Goal: Information Seeking & Learning: Find specific fact

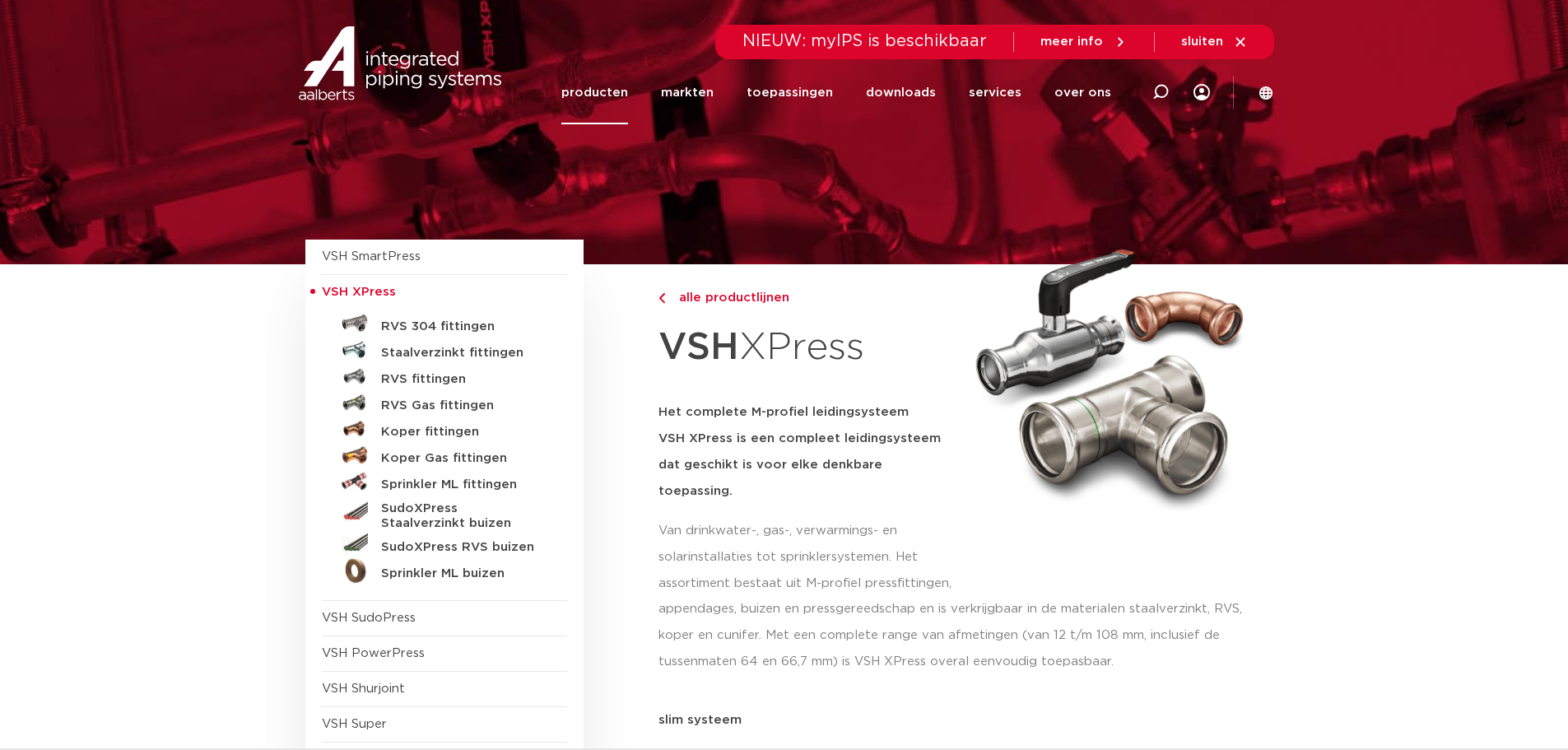
click at [622, 91] on link "producten" at bounding box center [594, 92] width 67 height 63
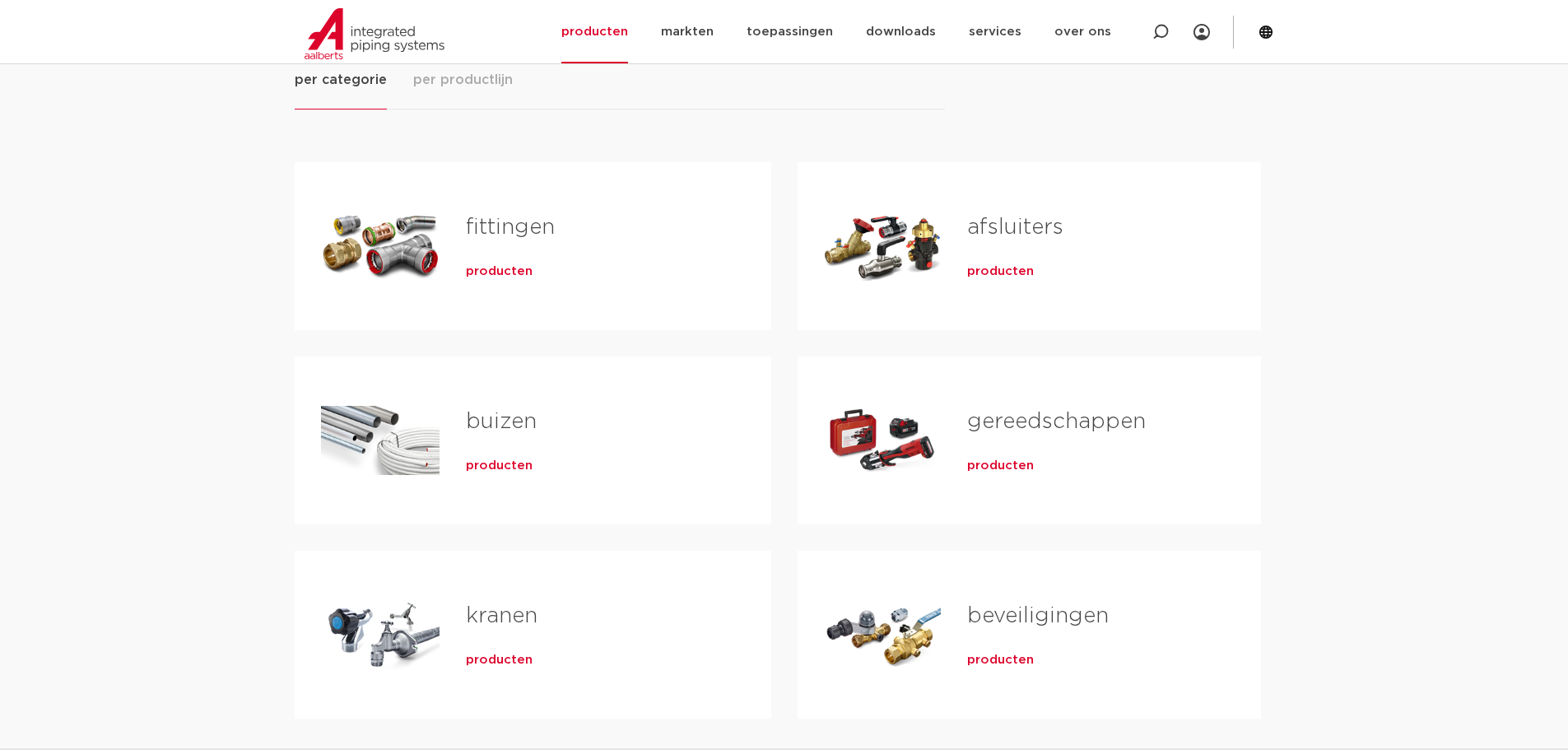
scroll to position [329, 0]
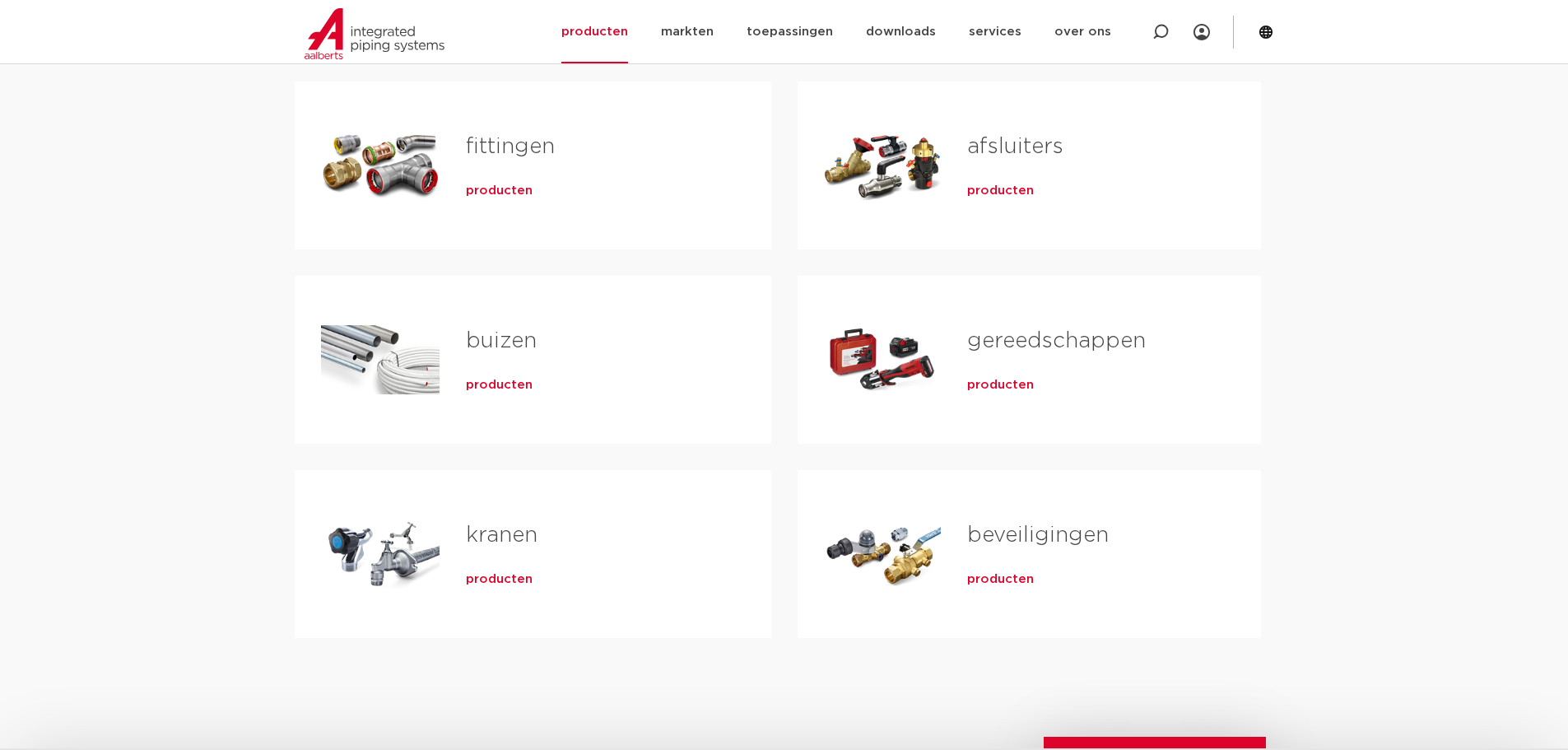
click at [352, 578] on div "Tabs. Open items met enter of spatie, sluit af met escape en navigeer met de pi…" at bounding box center [380, 553] width 119 height 115
click at [507, 583] on span "producten" at bounding box center [500, 579] width 67 height 17
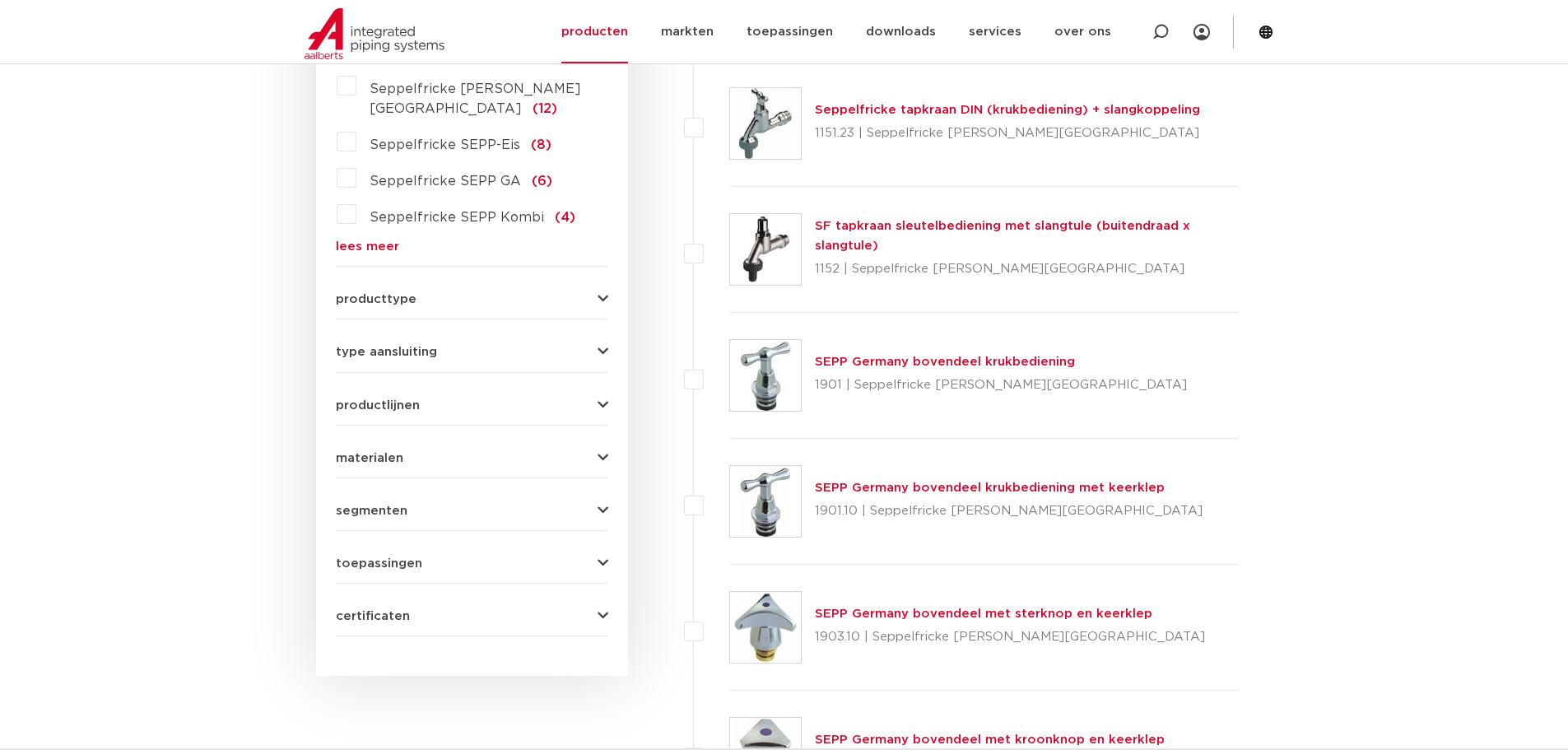
scroll to position [576, 0]
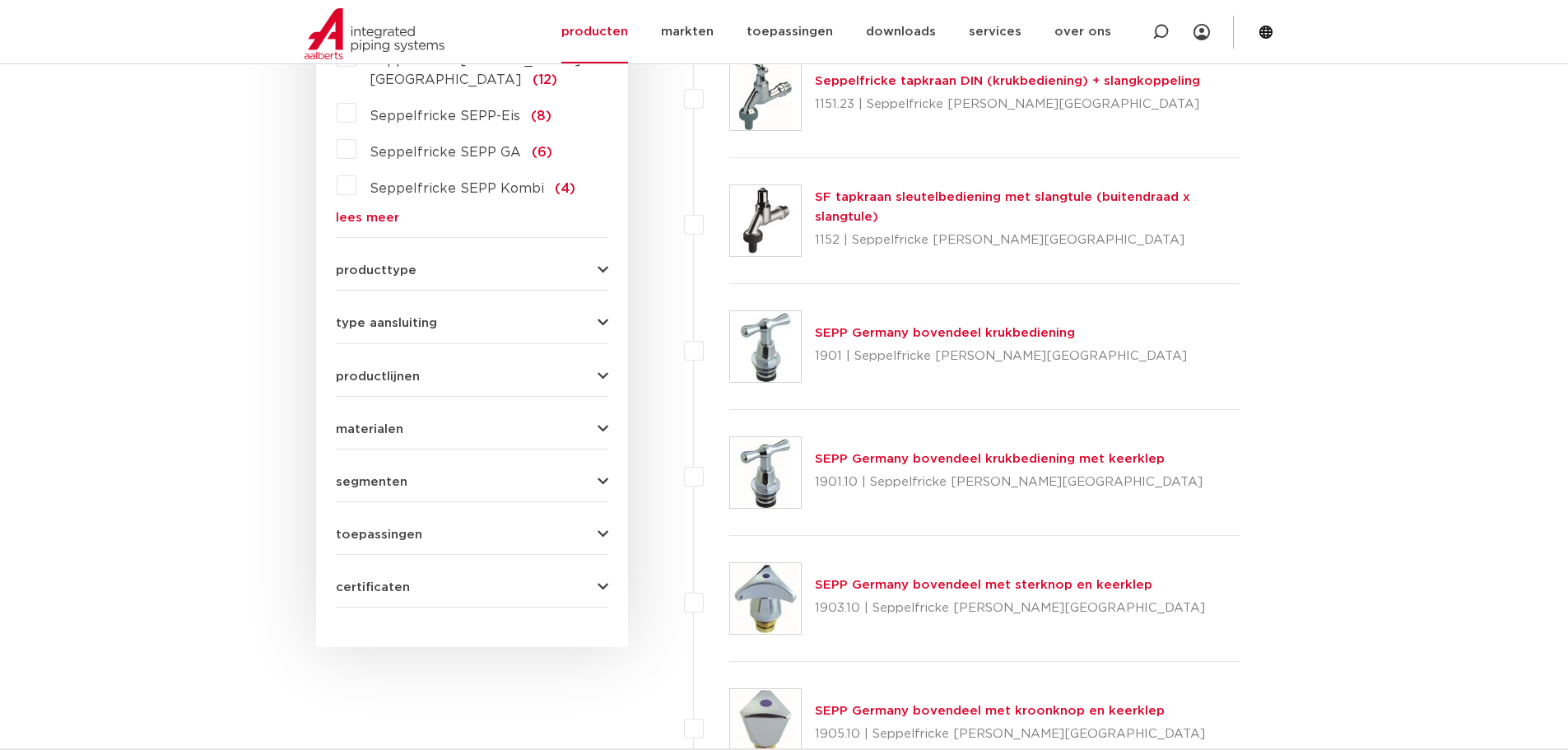
click at [434, 528] on button "toepassingen" at bounding box center [472, 535] width 273 height 12
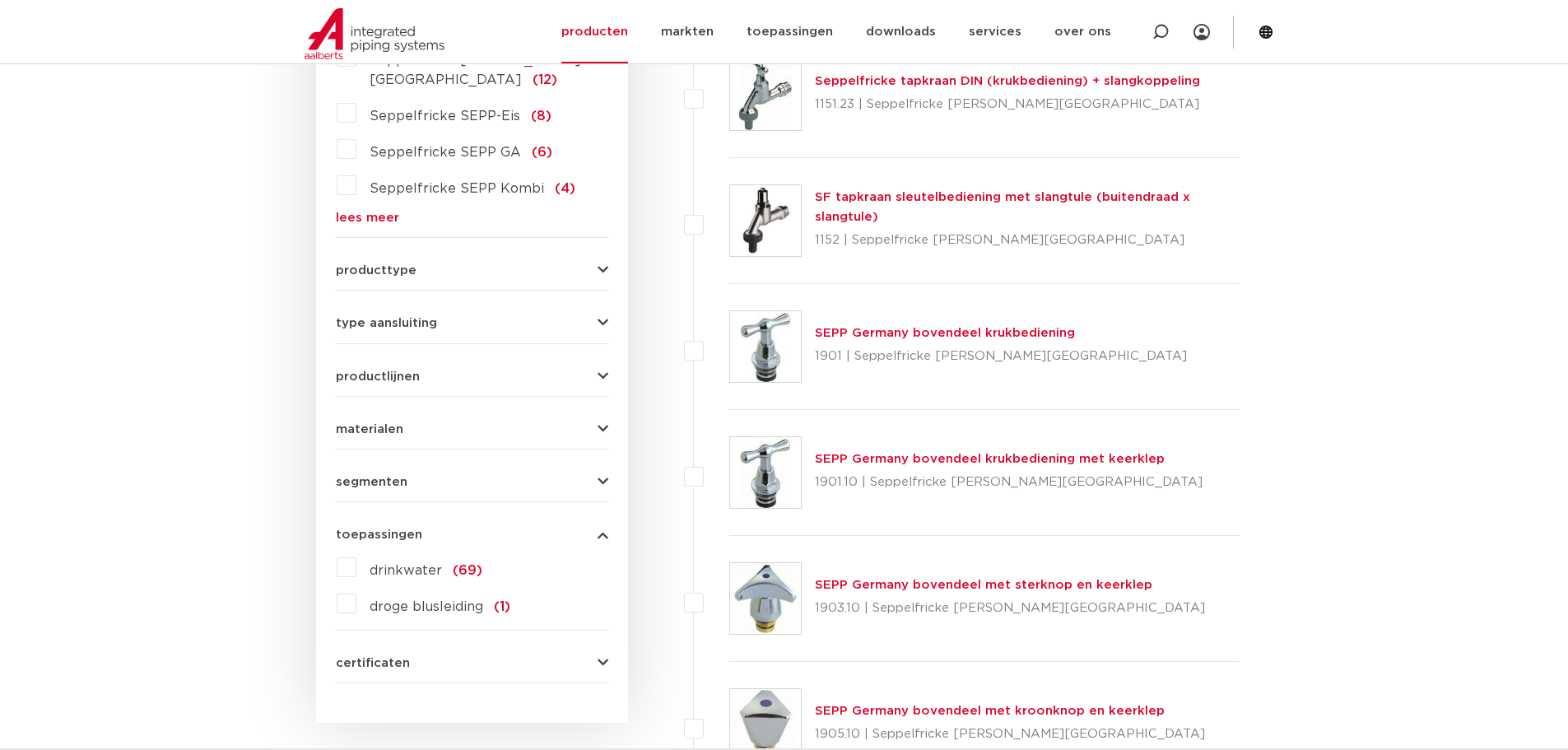
click at [395, 515] on div "toepassingen drinkwater (69) droge blusleiding (1)" at bounding box center [472, 565] width 273 height 101
click at [524, 521] on div "toepassingen drinkwater (69) droge blusleiding (1)" at bounding box center [472, 565] width 273 height 101
click at [592, 528] on button "toepassingen" at bounding box center [472, 535] width 273 height 12
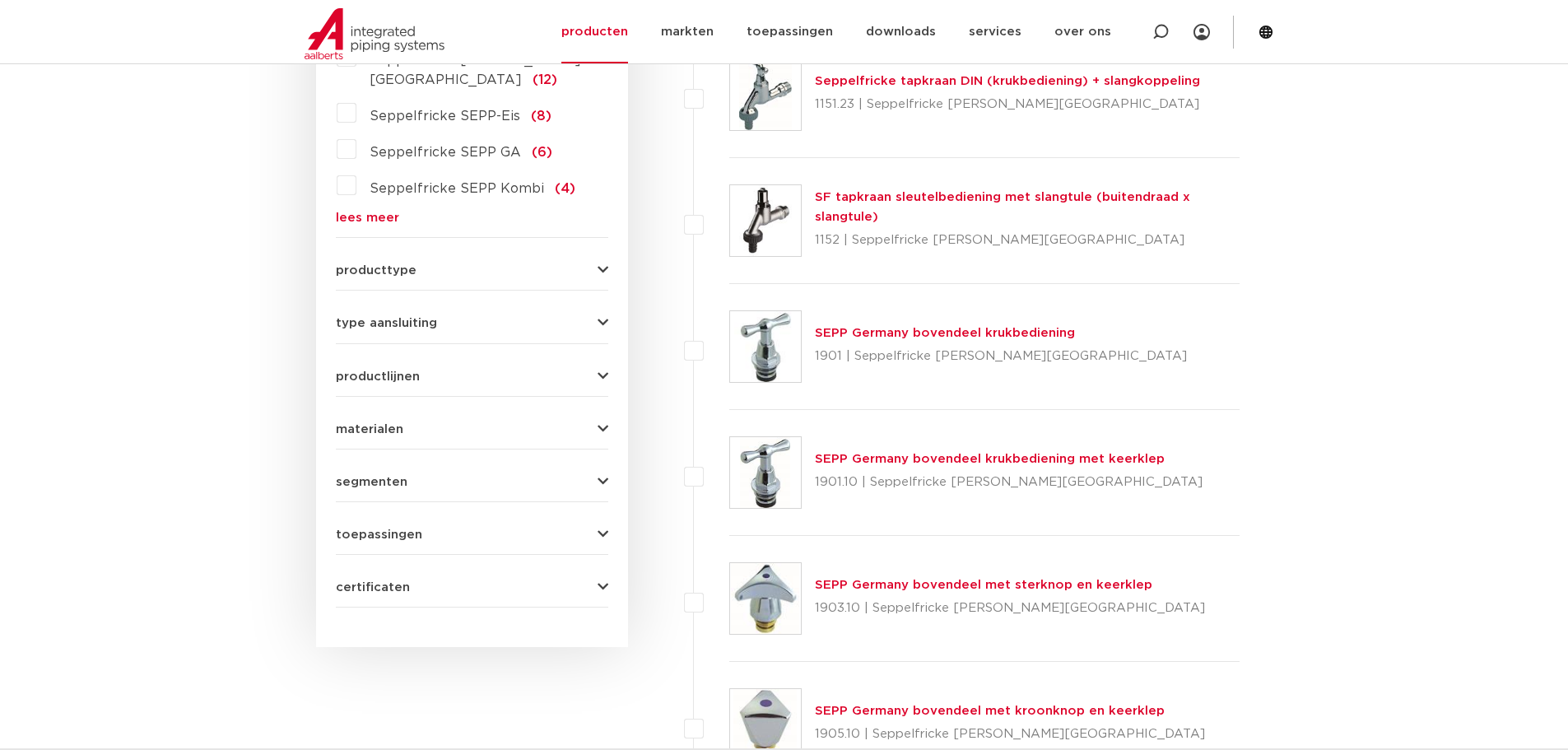
click at [603, 476] on form "zoek op naam of productnummer alle categorieën kranen fittingen afsluiters buiz…" at bounding box center [472, 214] width 273 height 787
click at [605, 476] on icon "button" at bounding box center [603, 482] width 11 height 12
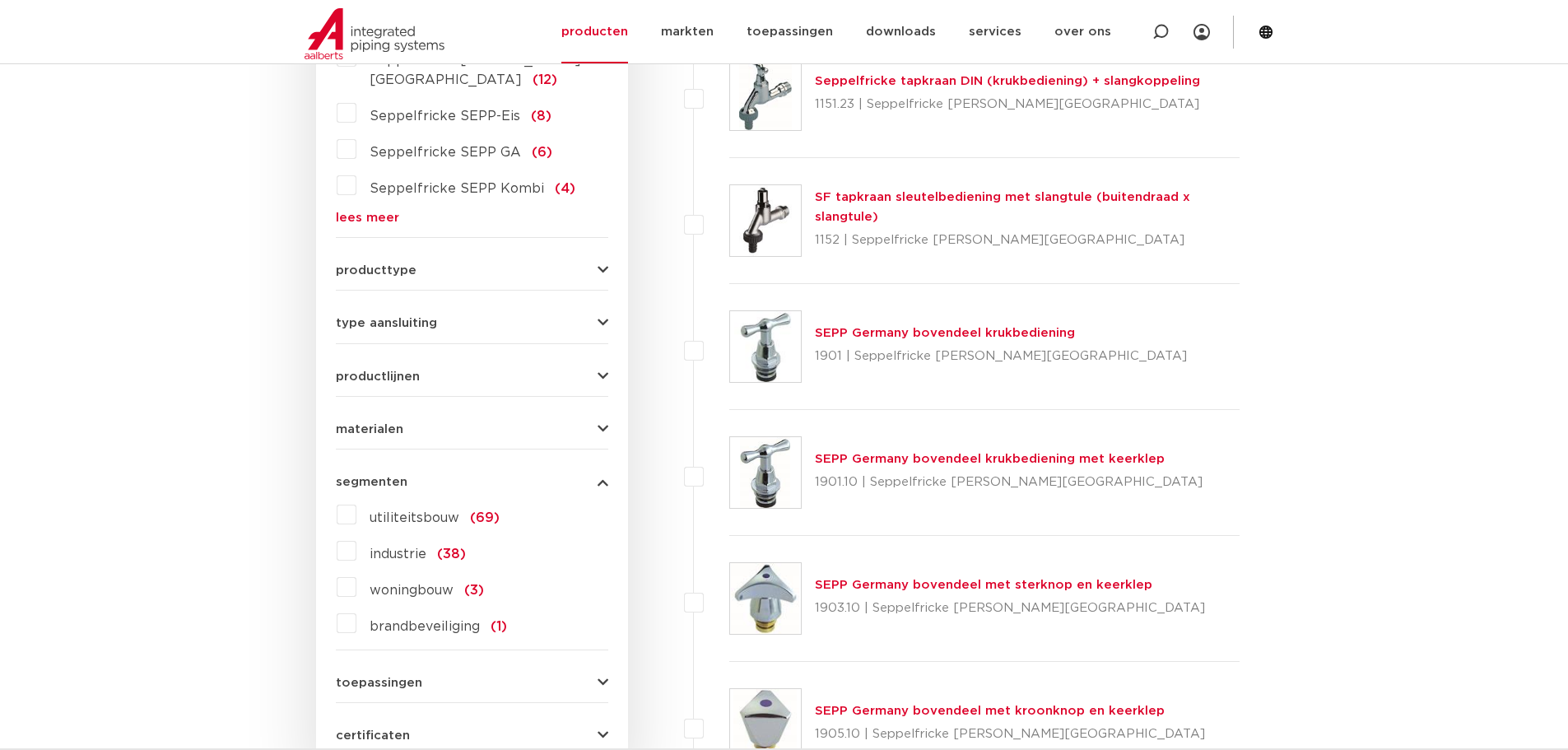
click at [605, 476] on icon "button" at bounding box center [603, 482] width 11 height 12
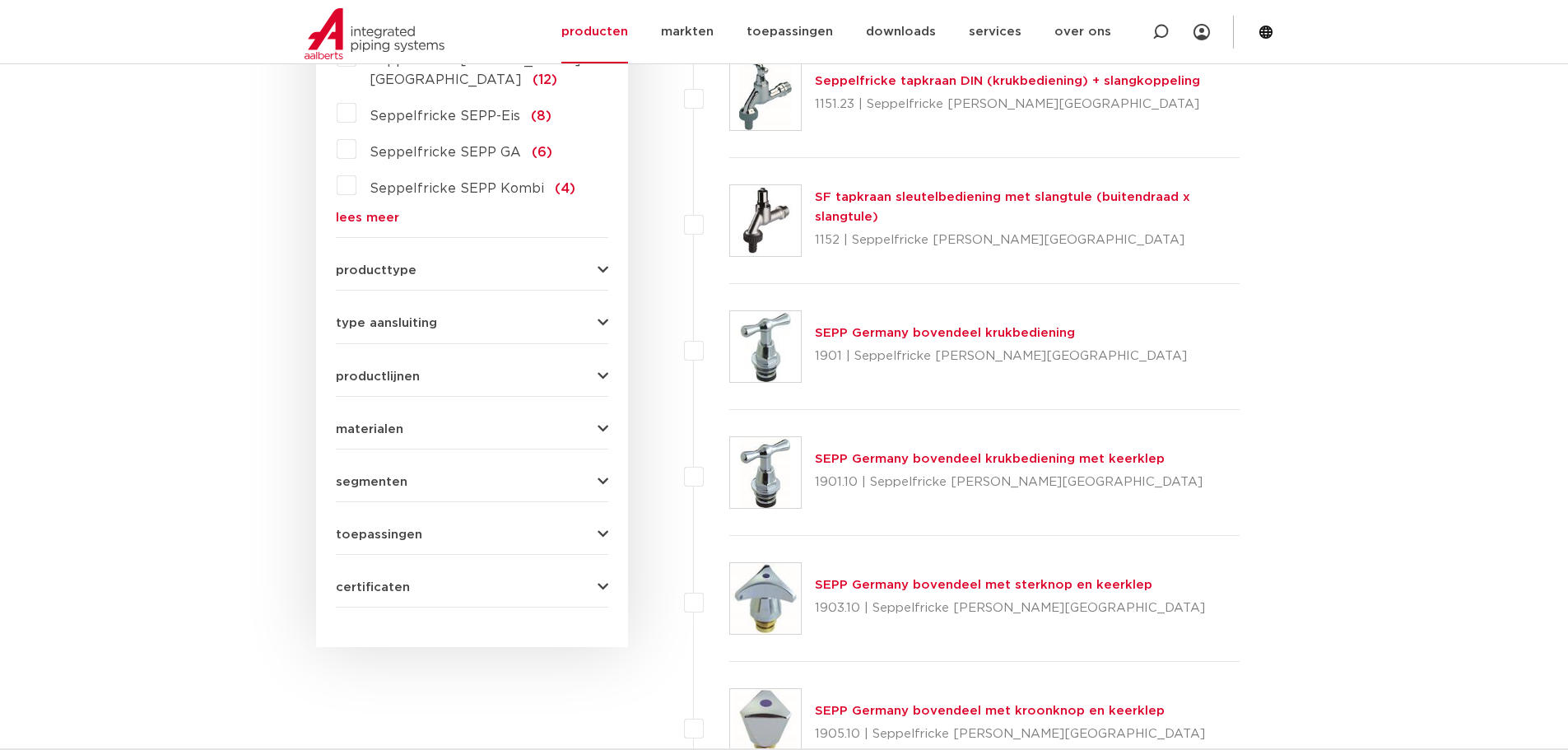
click at [609, 410] on div "wis alles filter producten zoek op naam of productnummer alle categorieën krane…" at bounding box center [471, 194] width 312 height 906
click at [599, 423] on icon "button" at bounding box center [603, 429] width 11 height 12
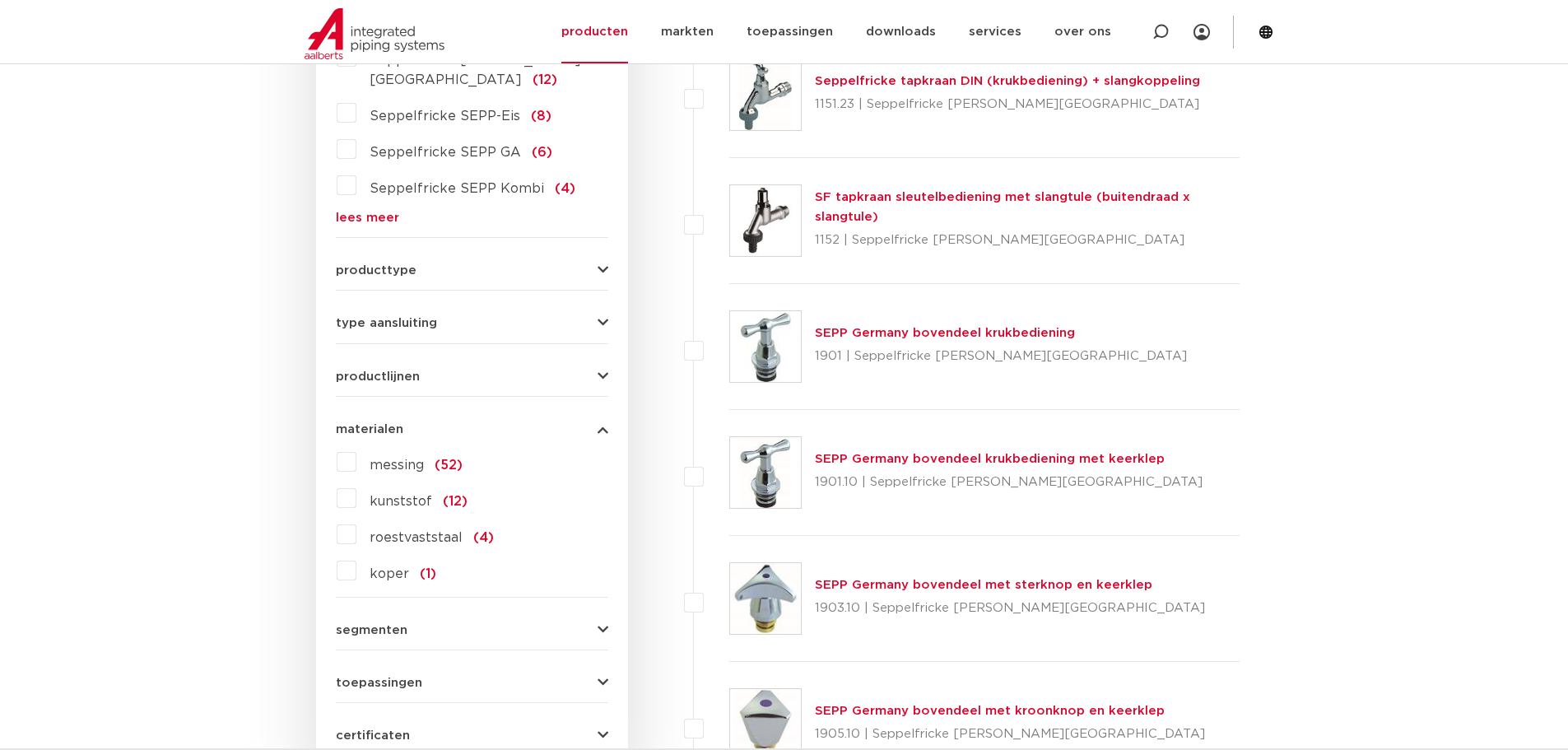
click at [599, 423] on icon "button" at bounding box center [603, 429] width 11 height 12
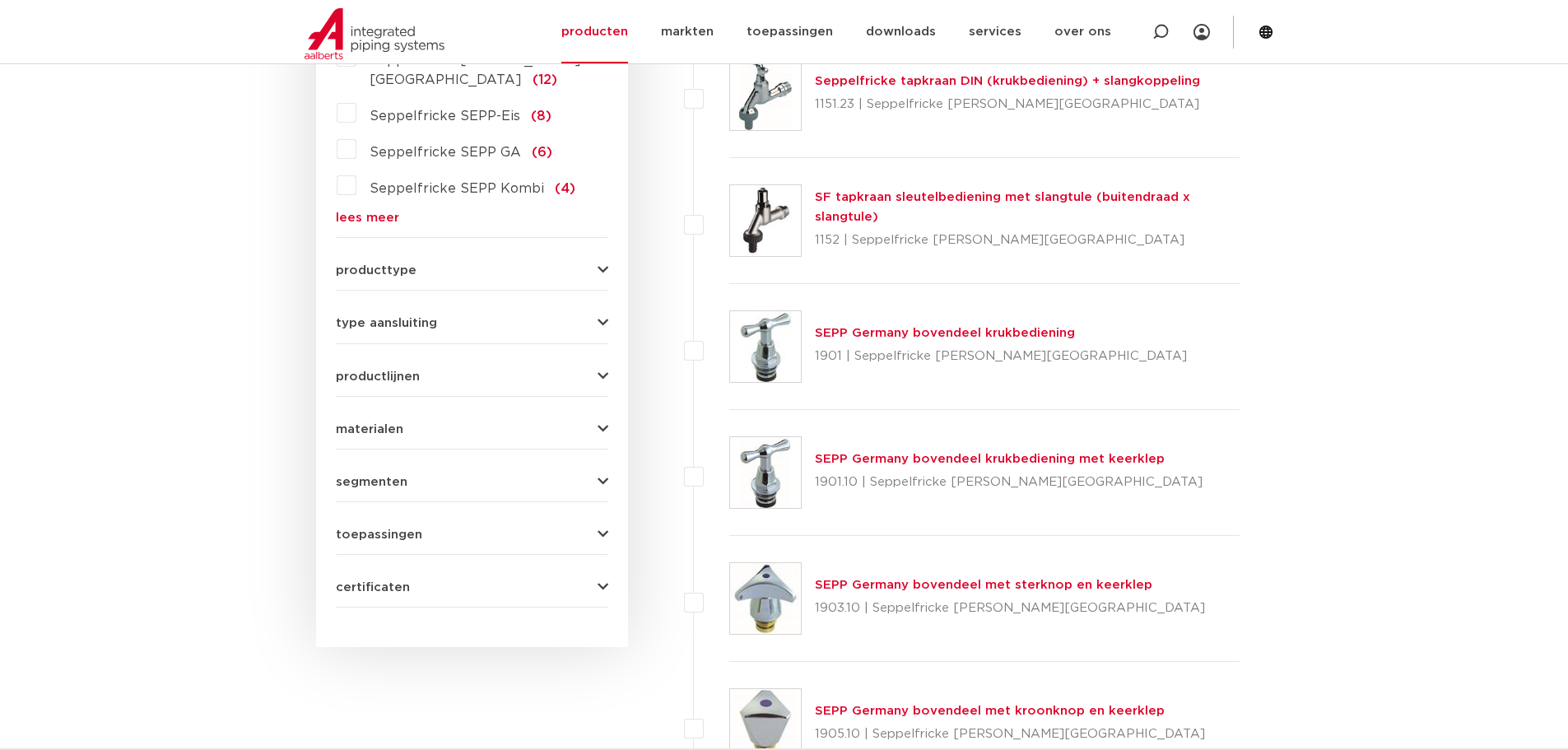
click at [600, 370] on icon "button" at bounding box center [603, 376] width 11 height 12
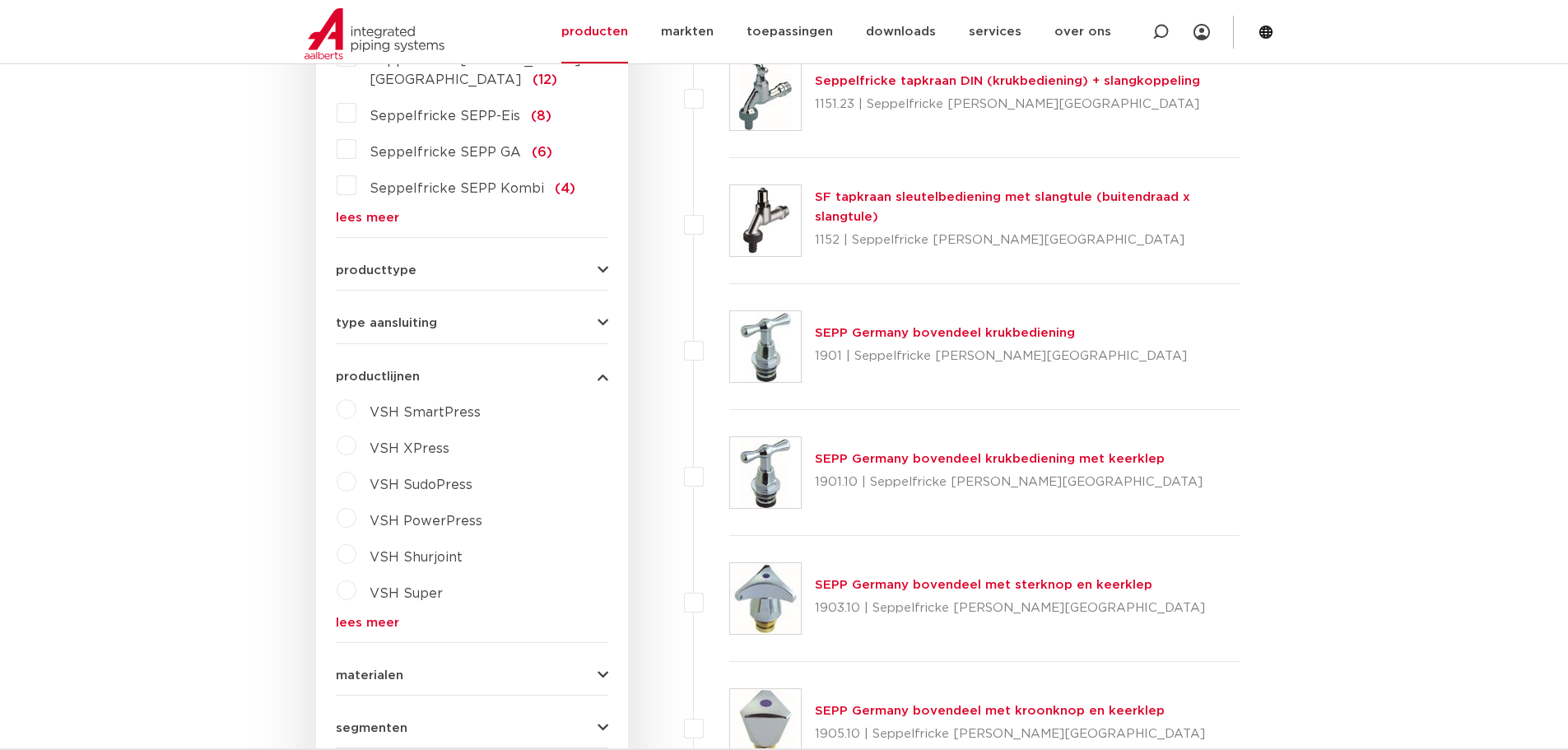
click at [600, 370] on icon "button" at bounding box center [603, 376] width 11 height 12
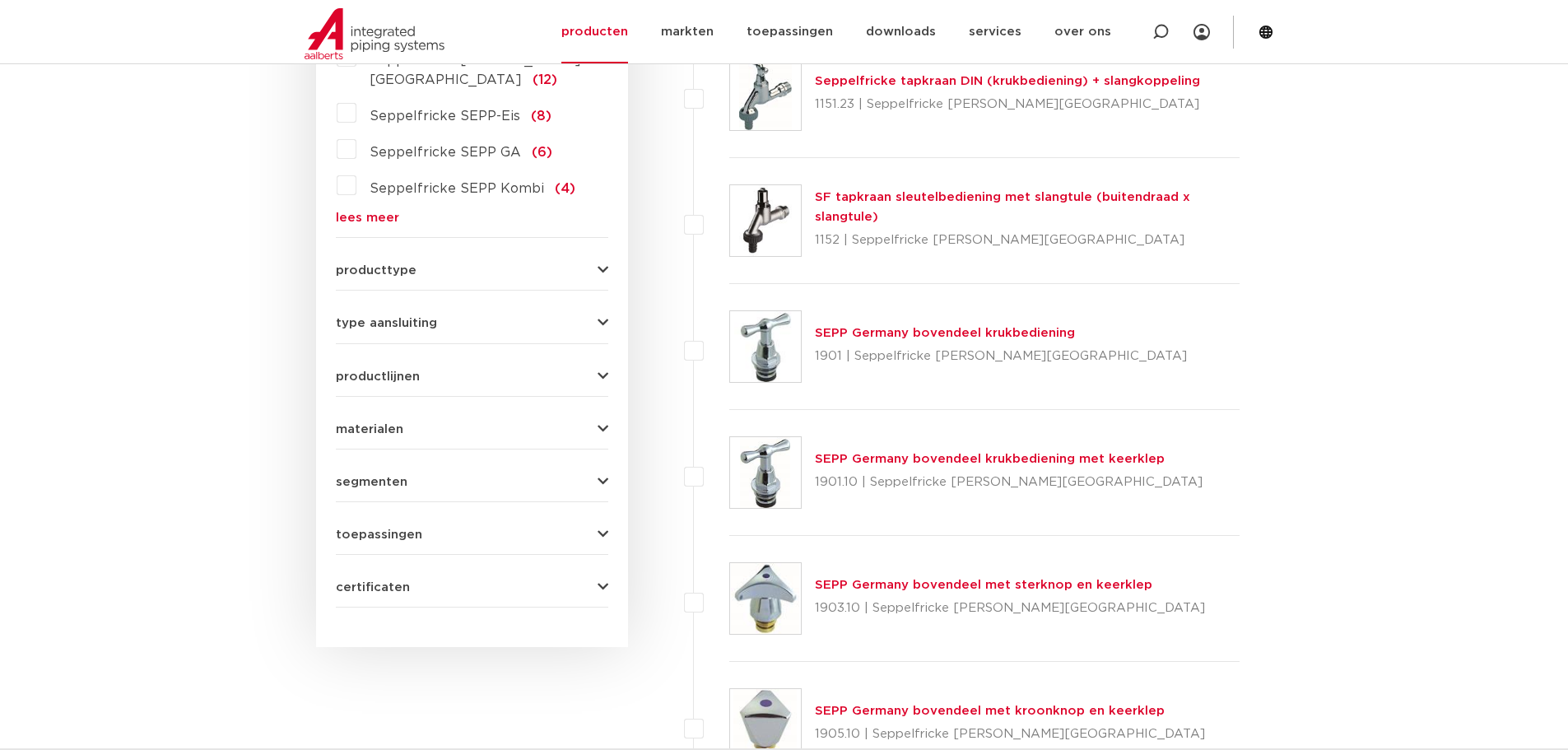
click at [603, 317] on icon "button" at bounding box center [603, 323] width 11 height 12
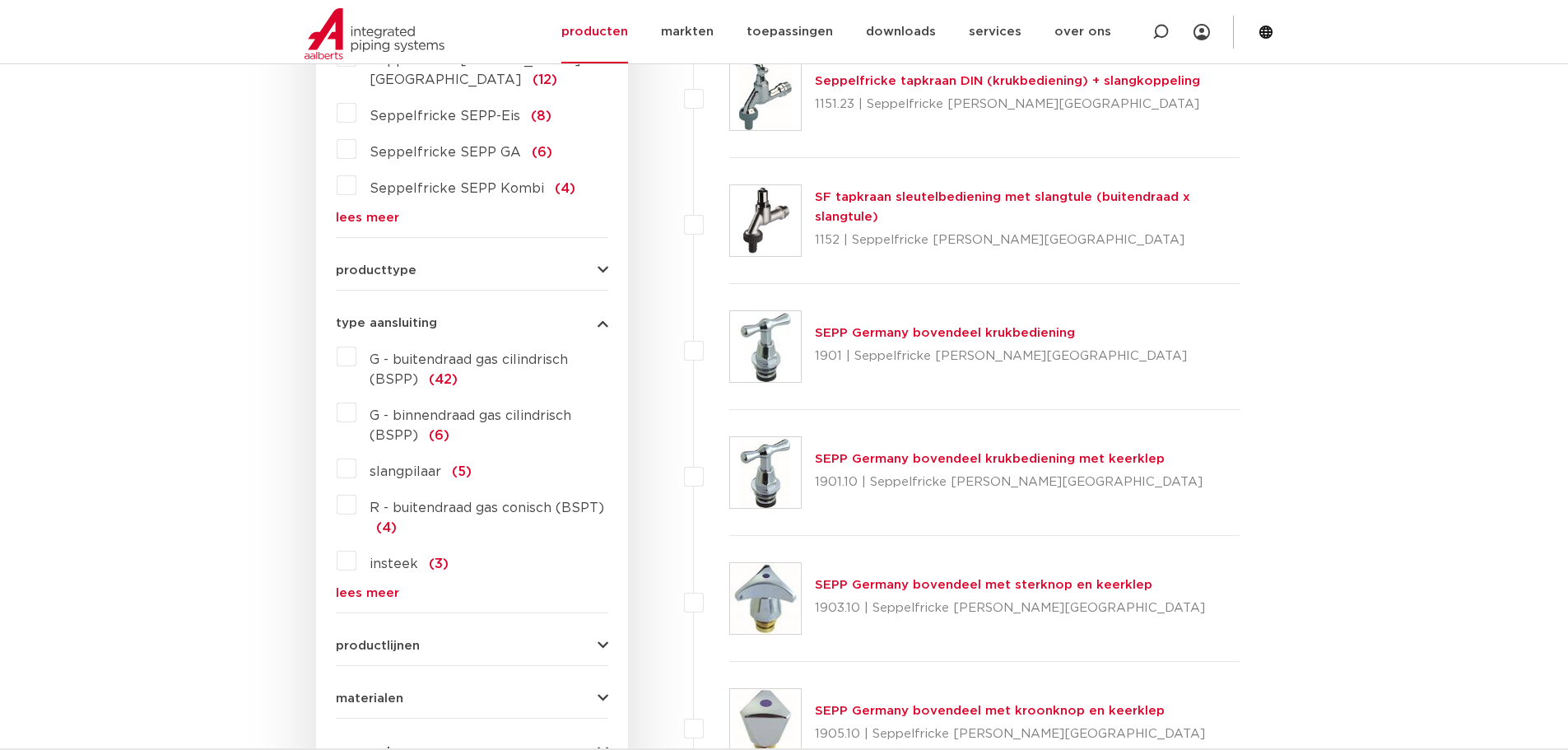
click at [603, 317] on icon "button" at bounding box center [603, 323] width 11 height 12
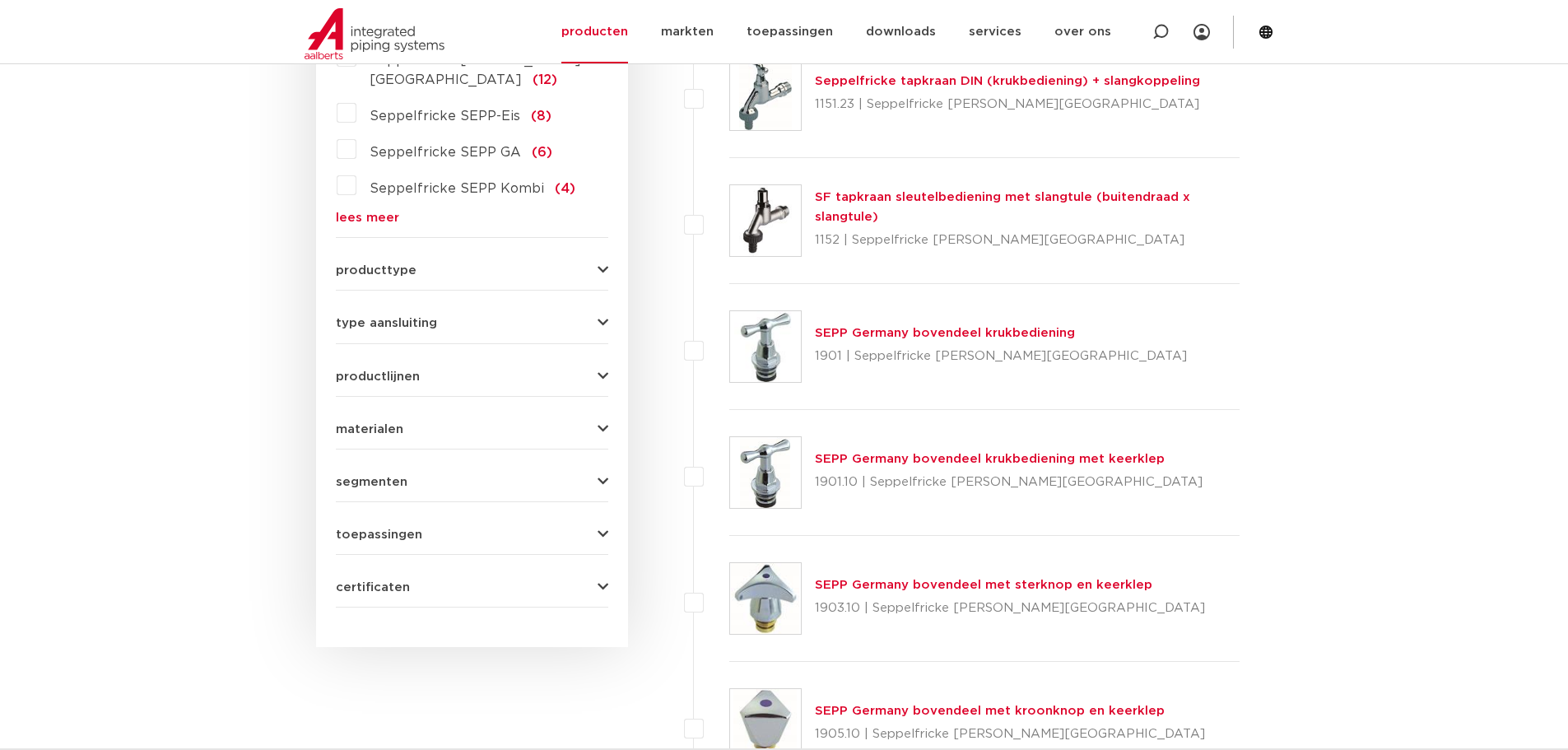
click at [596, 251] on div "producttype accessoires (kranen) (40) beluchterkranen (16) gevelkranen (13) acc…" at bounding box center [472, 263] width 273 height 25
click at [600, 264] on icon "button" at bounding box center [603, 270] width 11 height 12
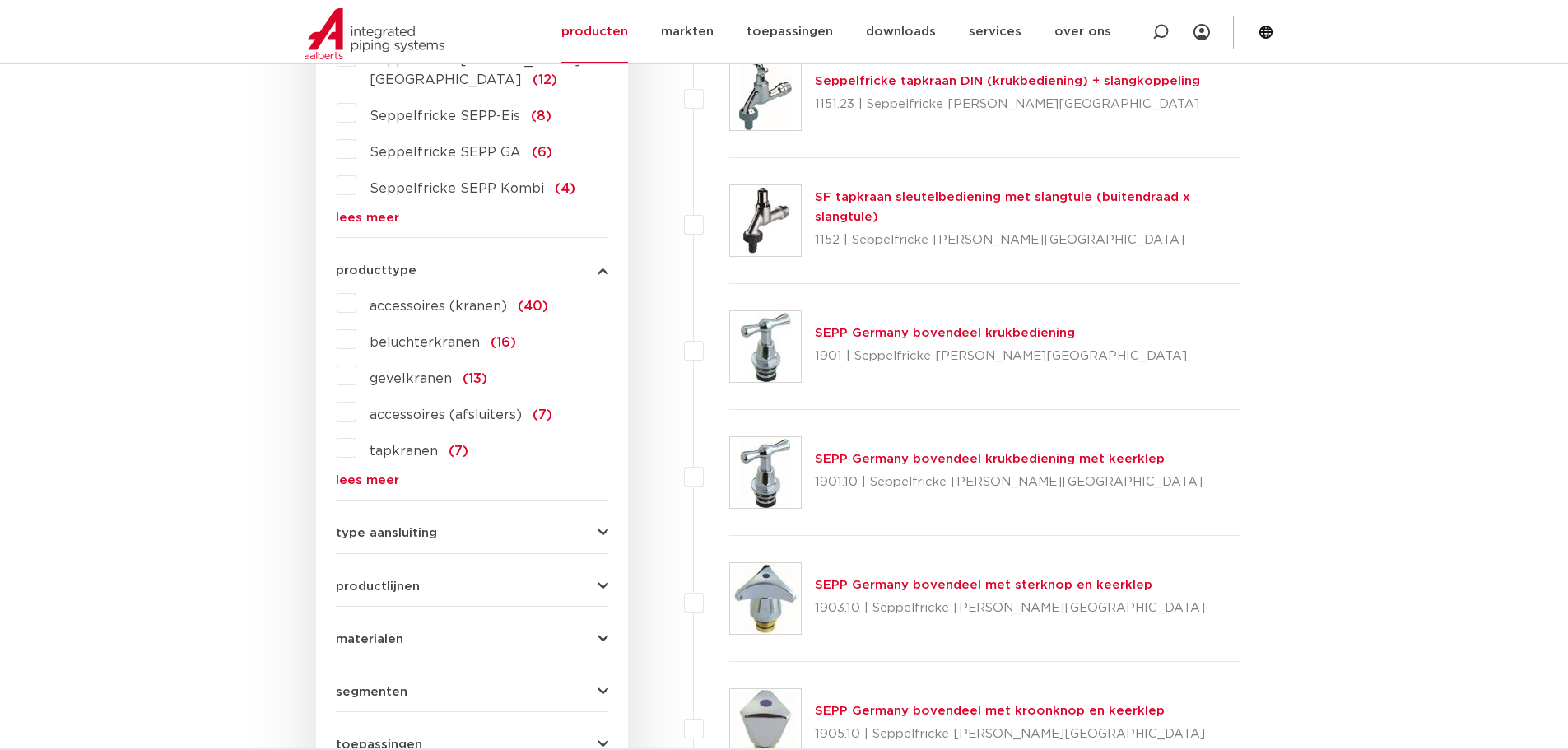
click at [600, 264] on icon "button" at bounding box center [603, 270] width 11 height 12
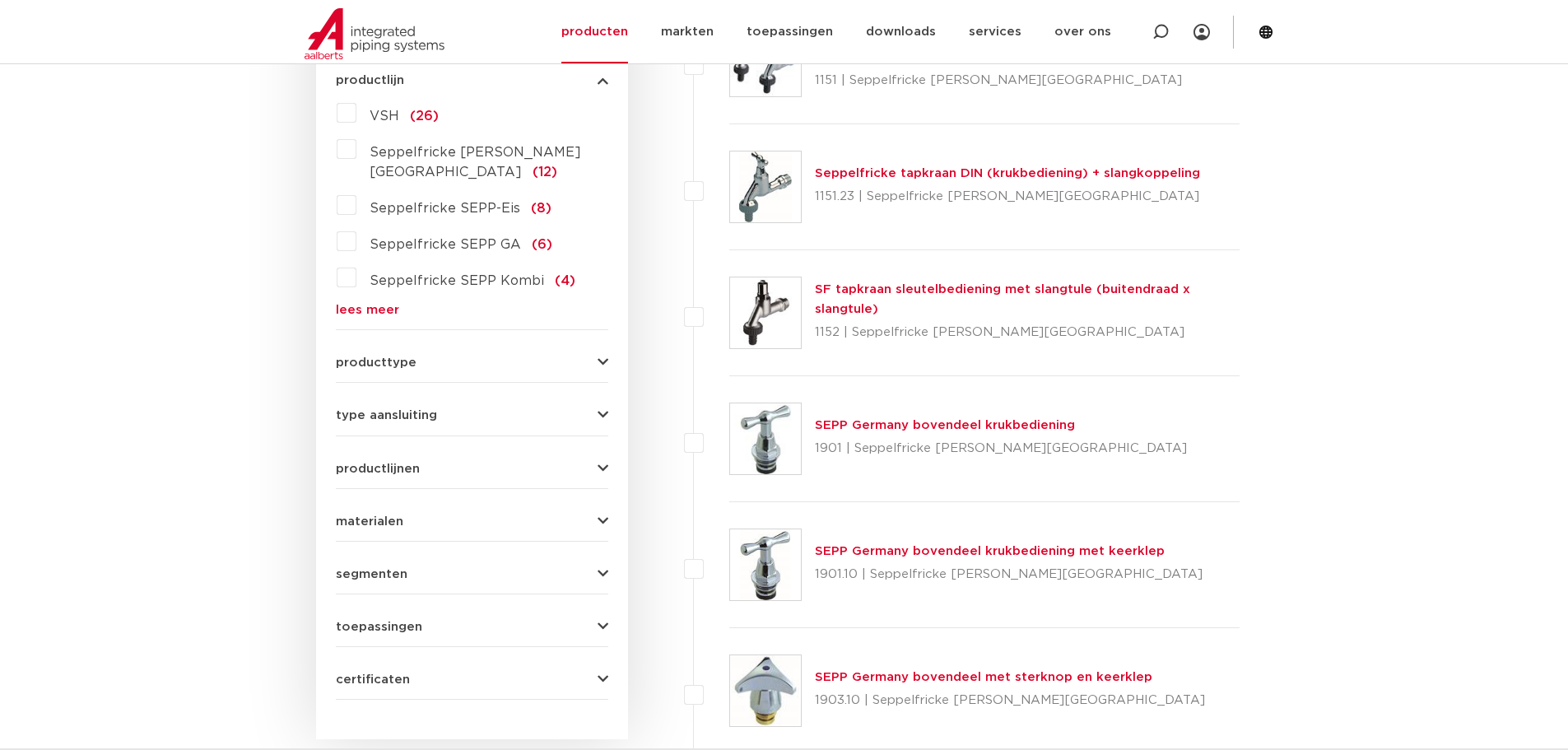
scroll to position [247, 0]
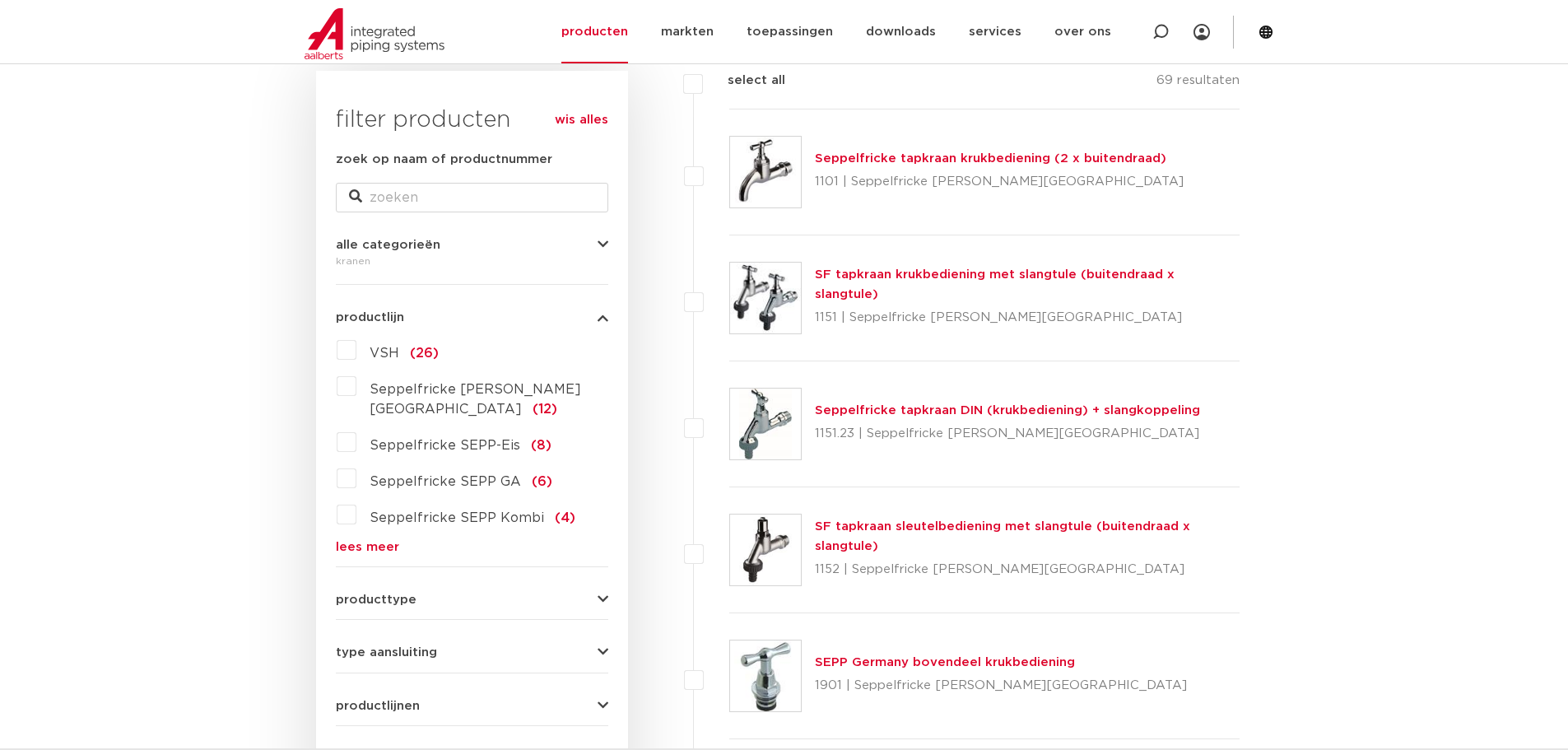
click at [356, 354] on label "VSH (26)" at bounding box center [397, 350] width 83 height 26
click at [0, 0] on input "VSH (26)" at bounding box center [0, 0] width 0 height 0
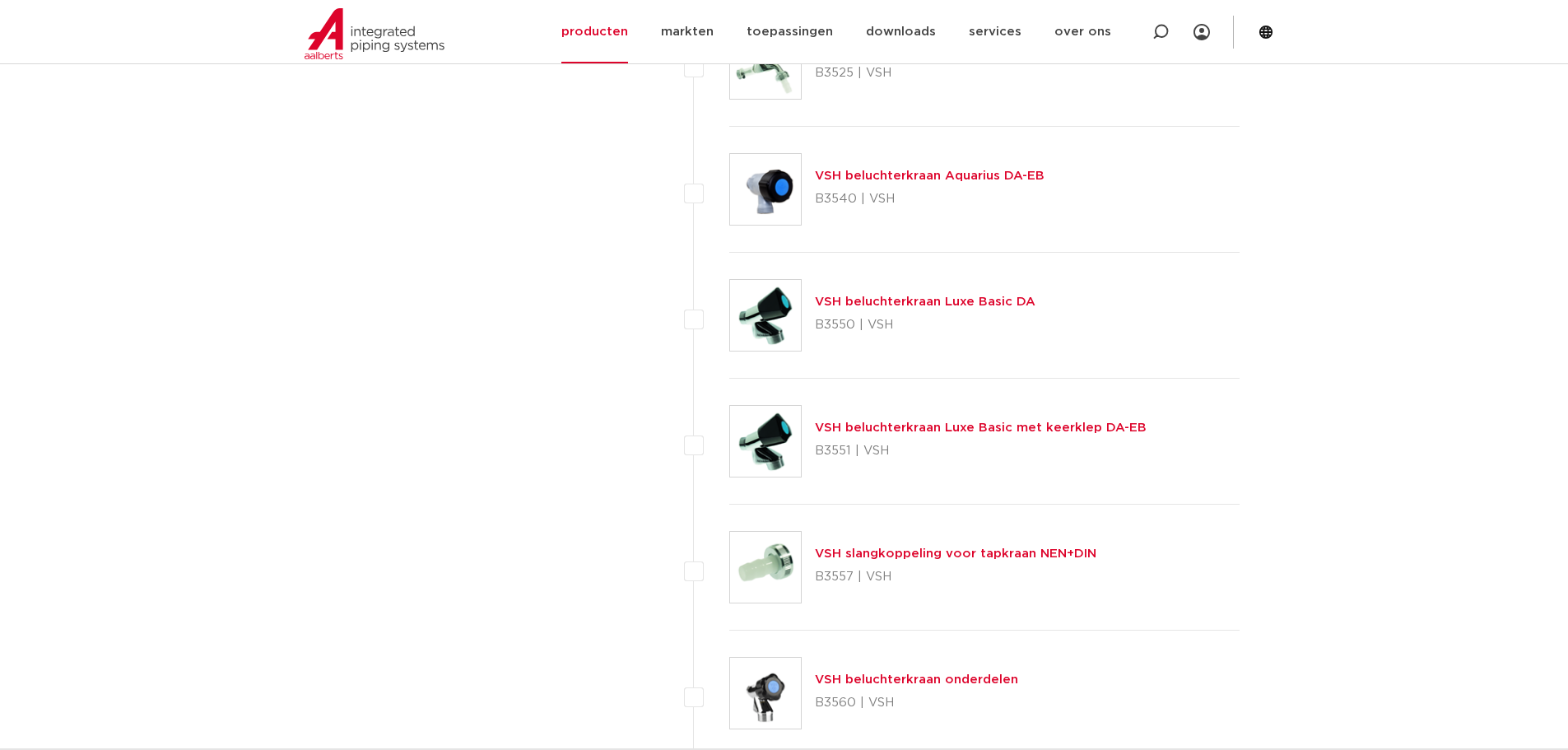
scroll to position [1399, 0]
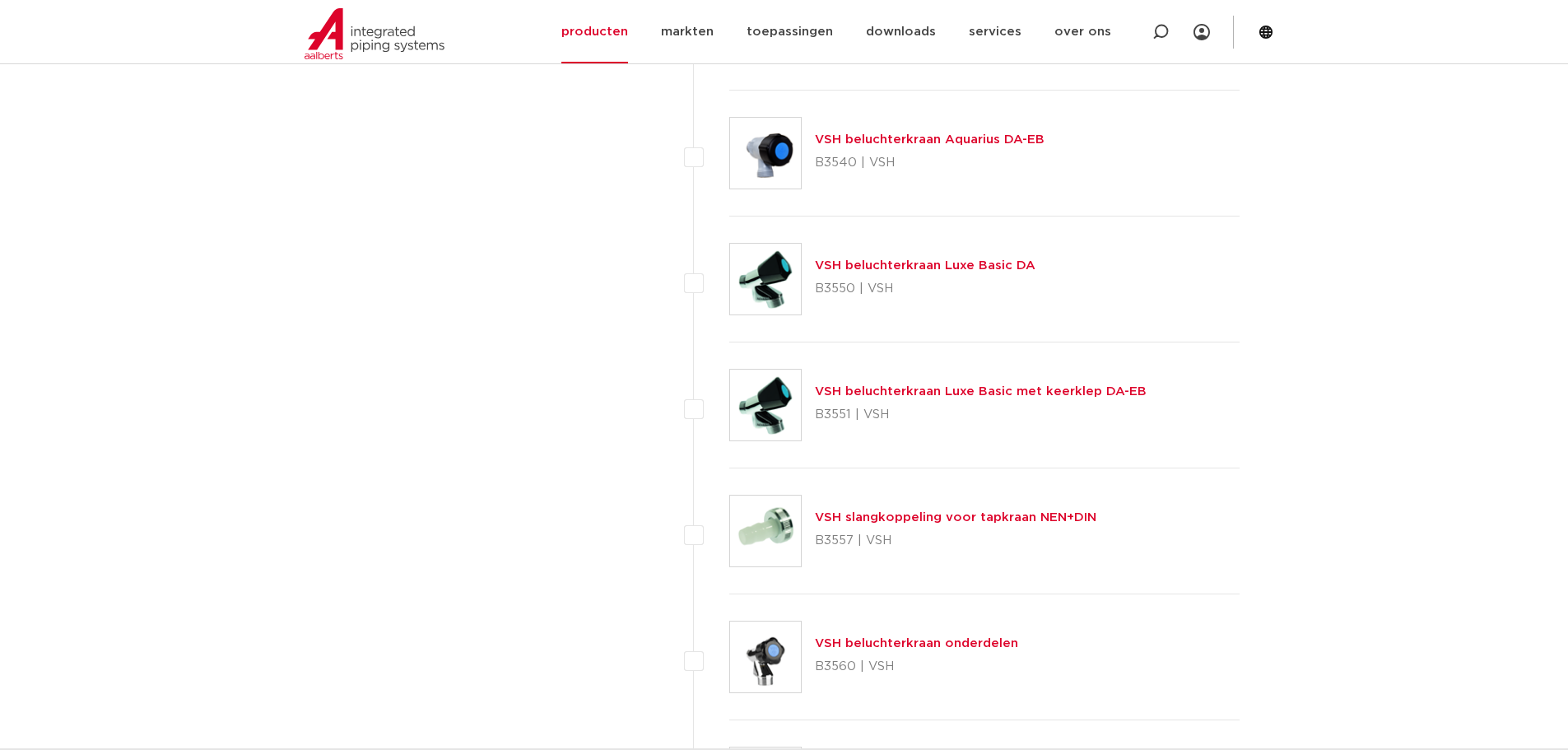
click at [956, 266] on link "VSH beluchterkraan Luxe Basic DA" at bounding box center [925, 266] width 221 height 12
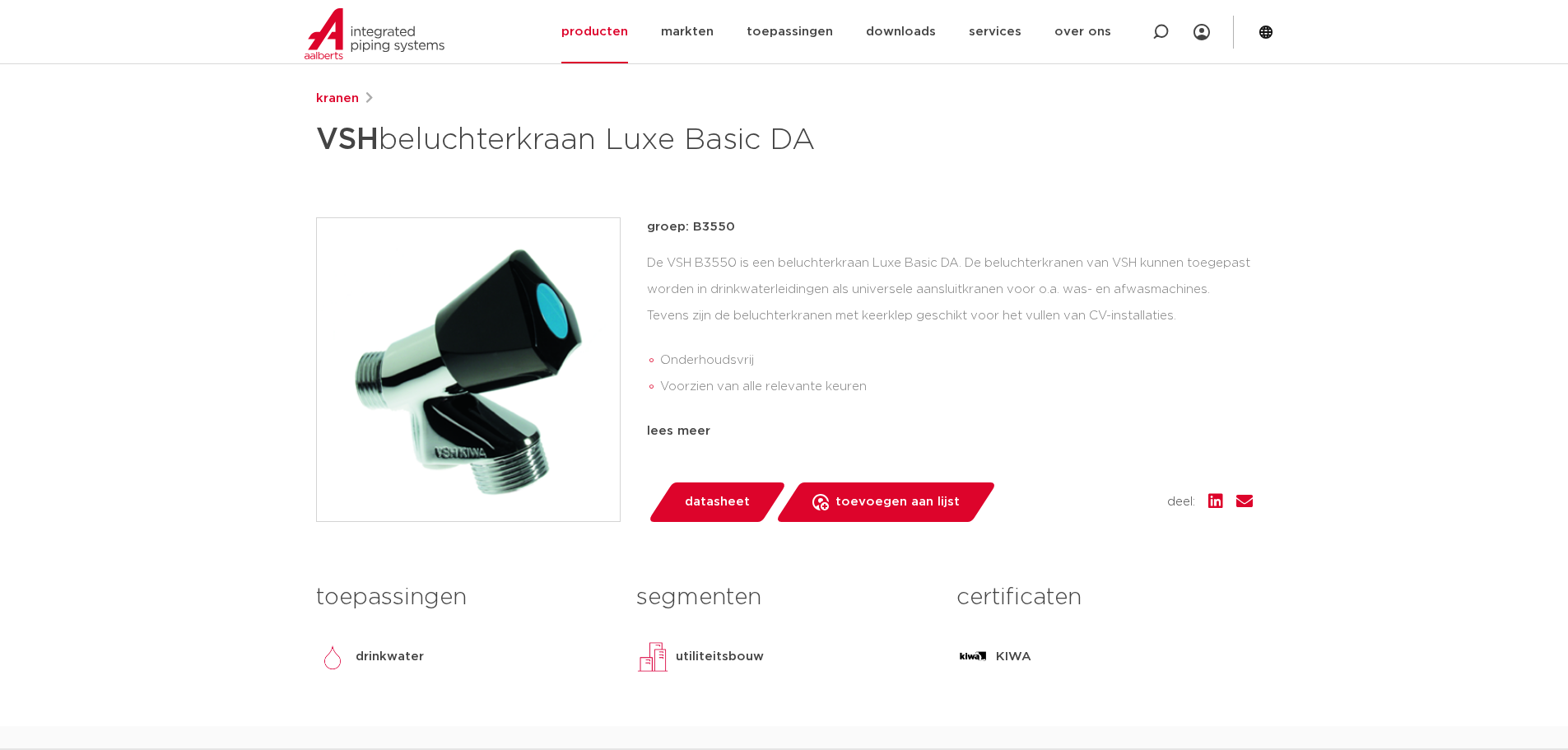
scroll to position [247, 0]
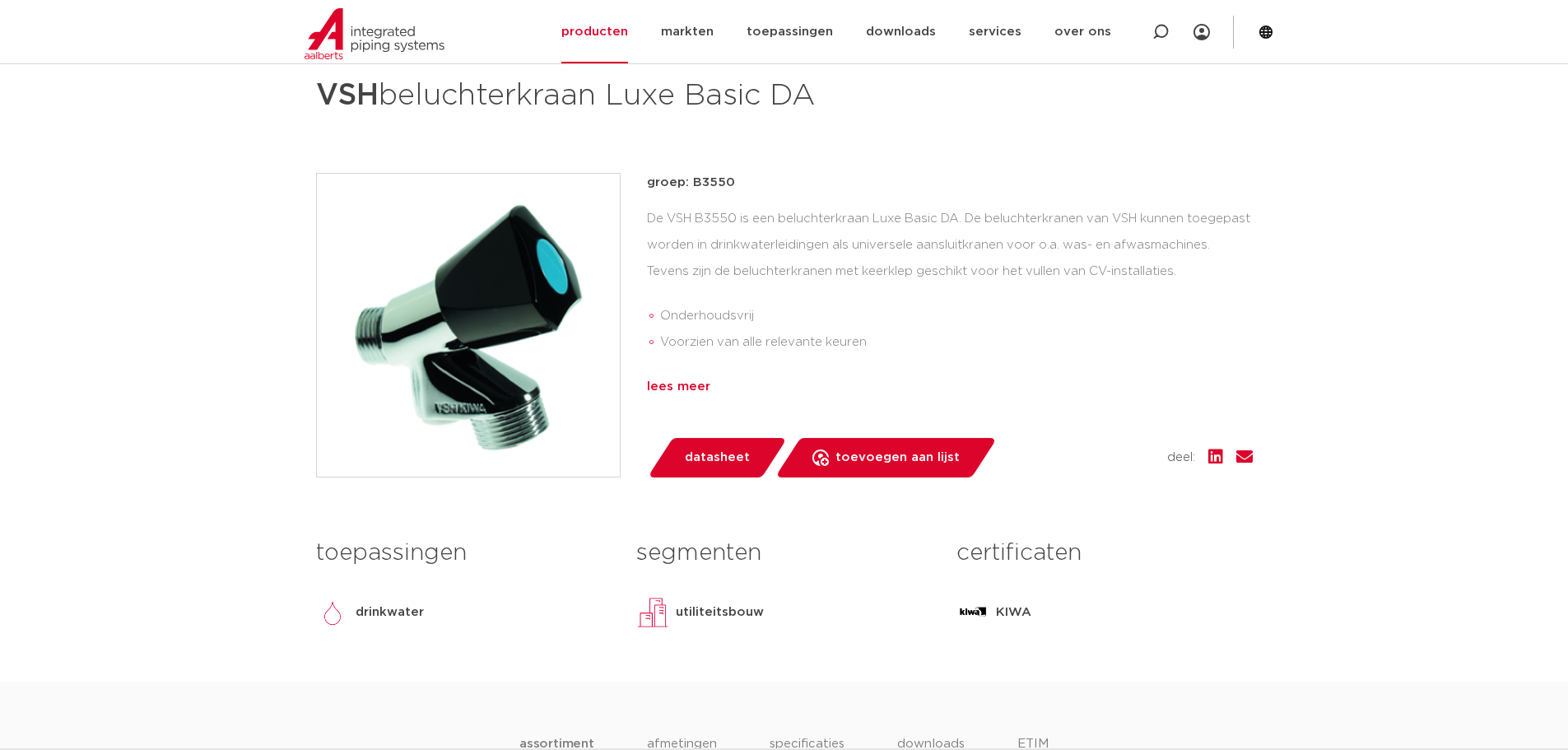
click at [676, 384] on div "lees meer" at bounding box center [950, 387] width 606 height 19
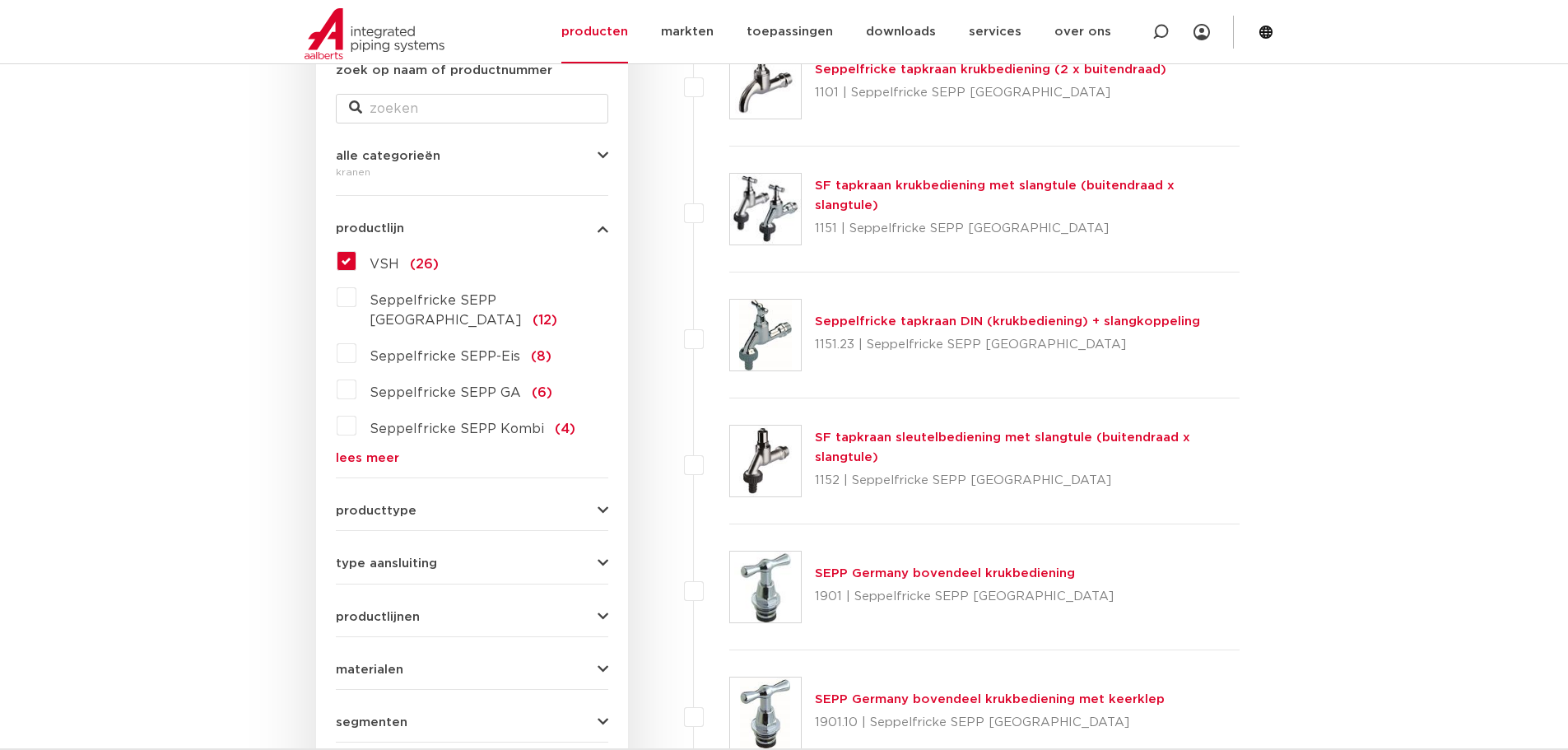
scroll to position [329, 0]
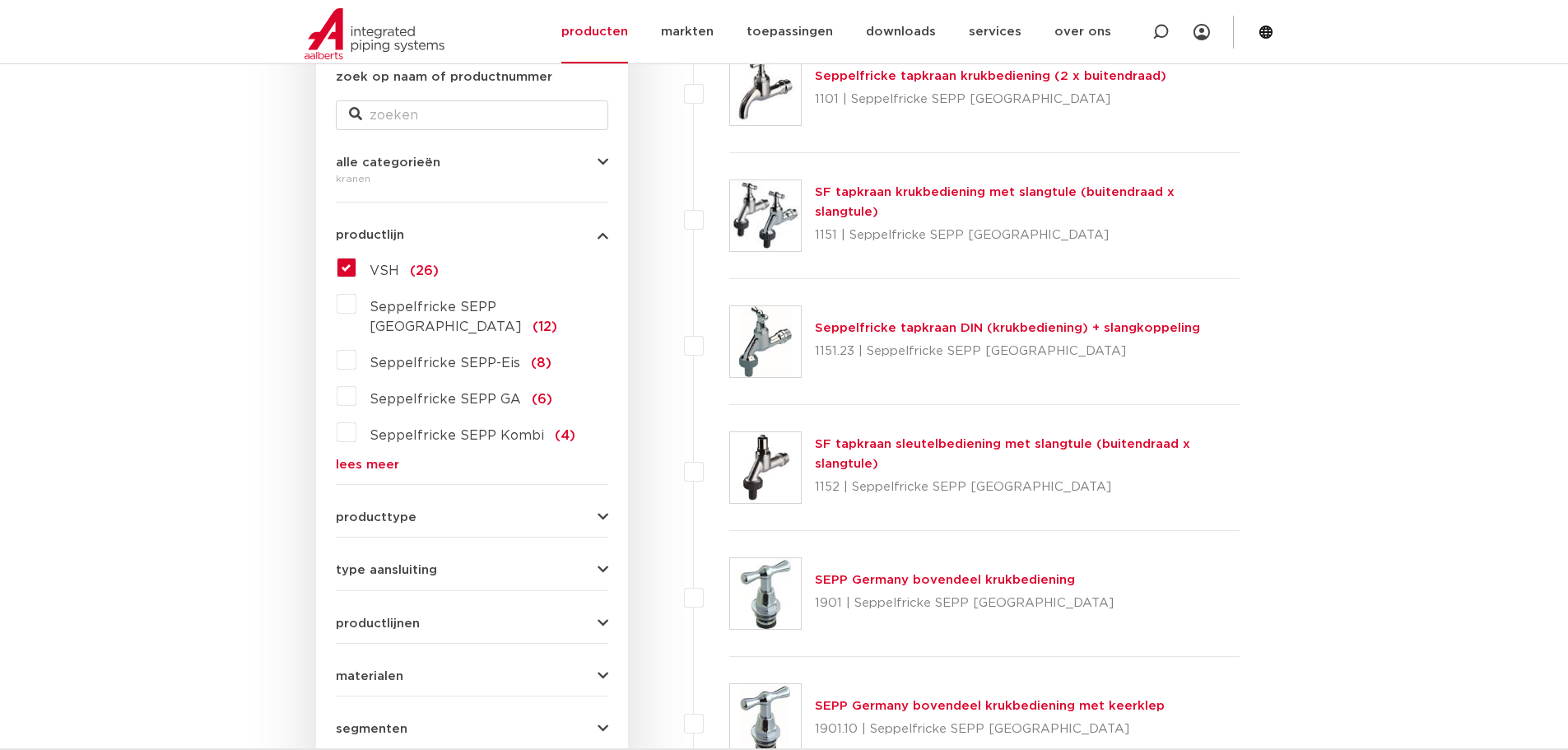
click at [356, 274] on label "VSH (26)" at bounding box center [397, 267] width 83 height 26
click at [0, 0] on input "VSH (26)" at bounding box center [0, 0] width 0 height 0
click at [356, 268] on label "VSH (26)" at bounding box center [397, 267] width 83 height 26
click at [0, 0] on input "VSH (26)" at bounding box center [0, 0] width 0 height 0
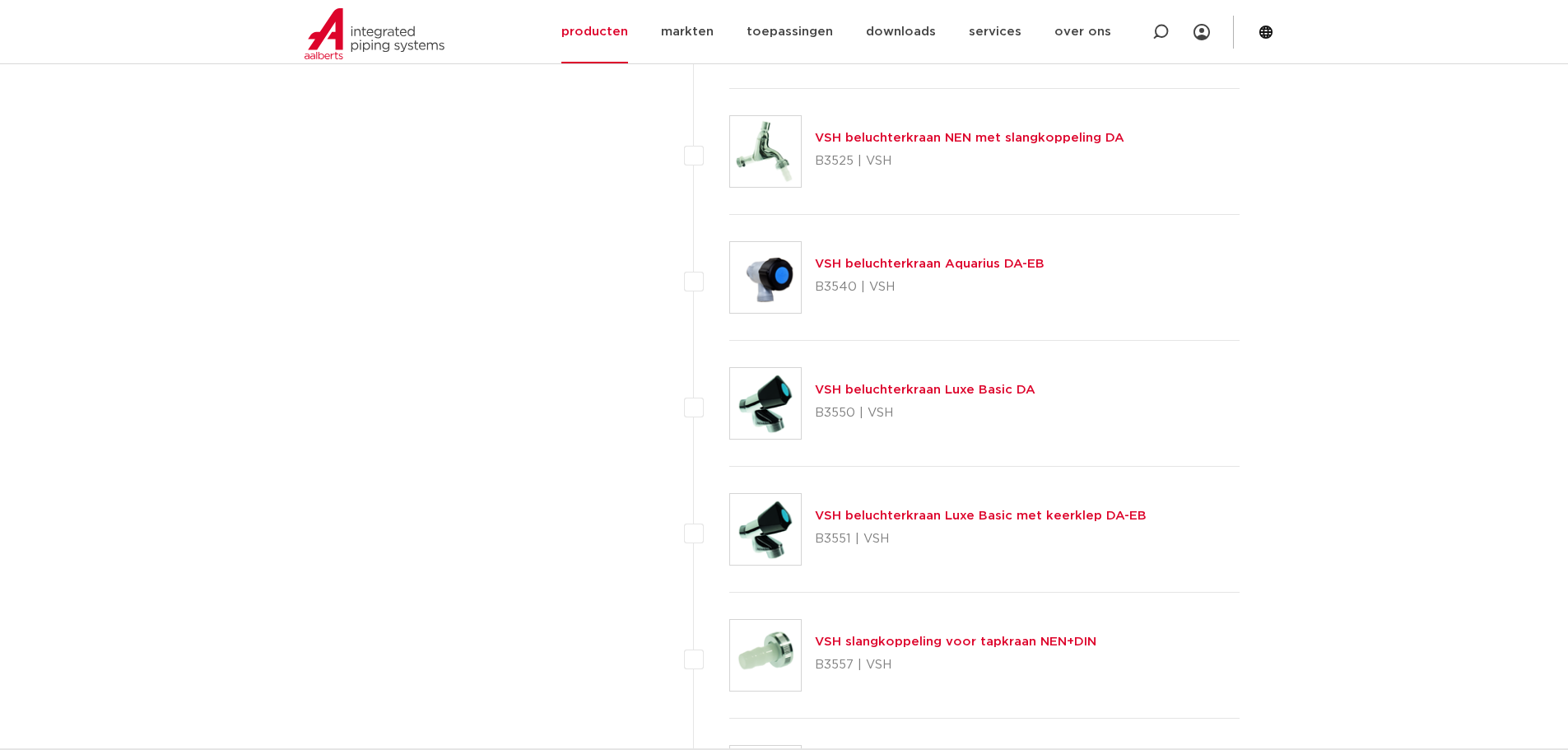
scroll to position [1317, 0]
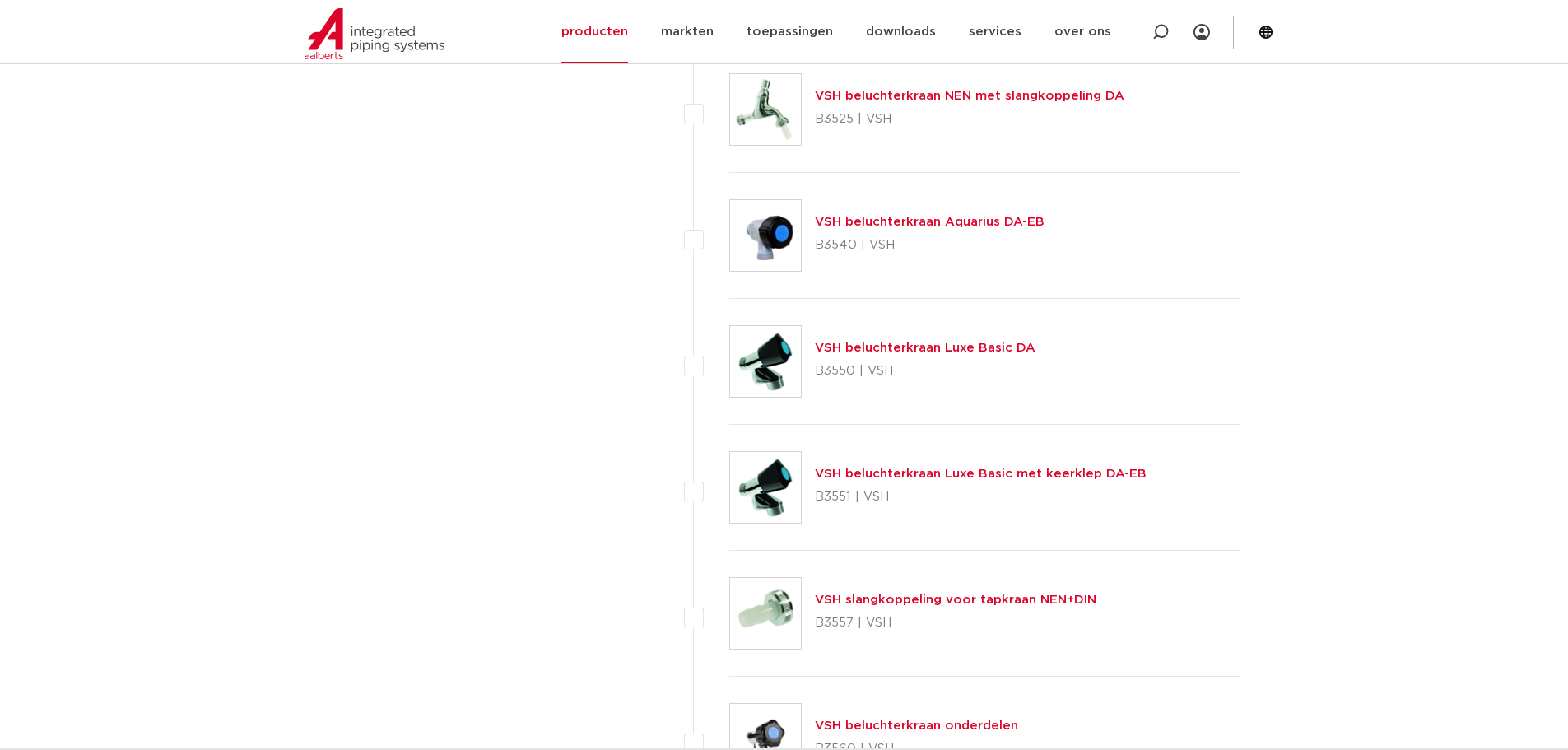
click at [879, 473] on link "VSH beluchterkraan Luxe Basic met keerklep DA-EB" at bounding box center [981, 474] width 332 height 12
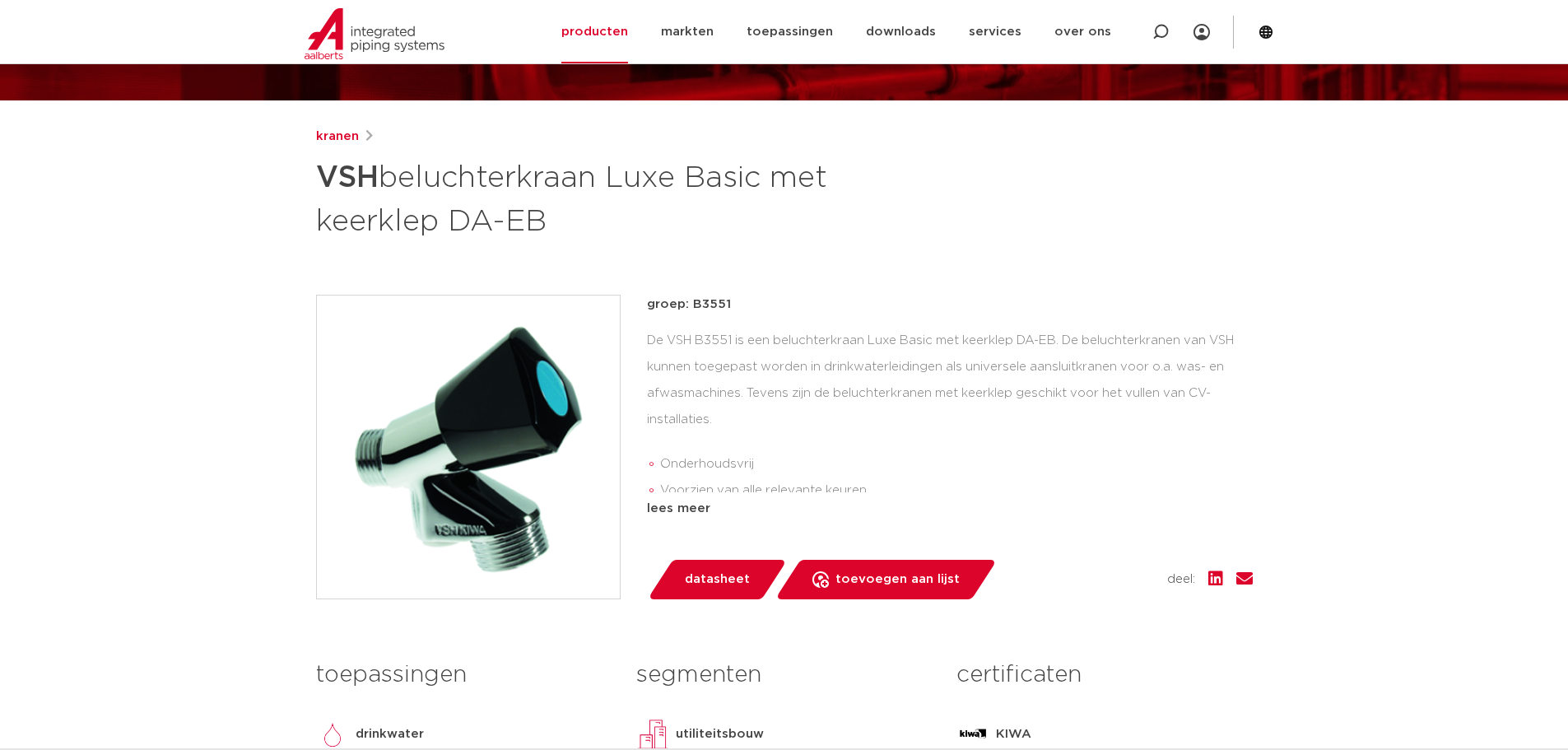
scroll to position [164, 0]
click at [675, 509] on div "lees meer" at bounding box center [950, 508] width 606 height 19
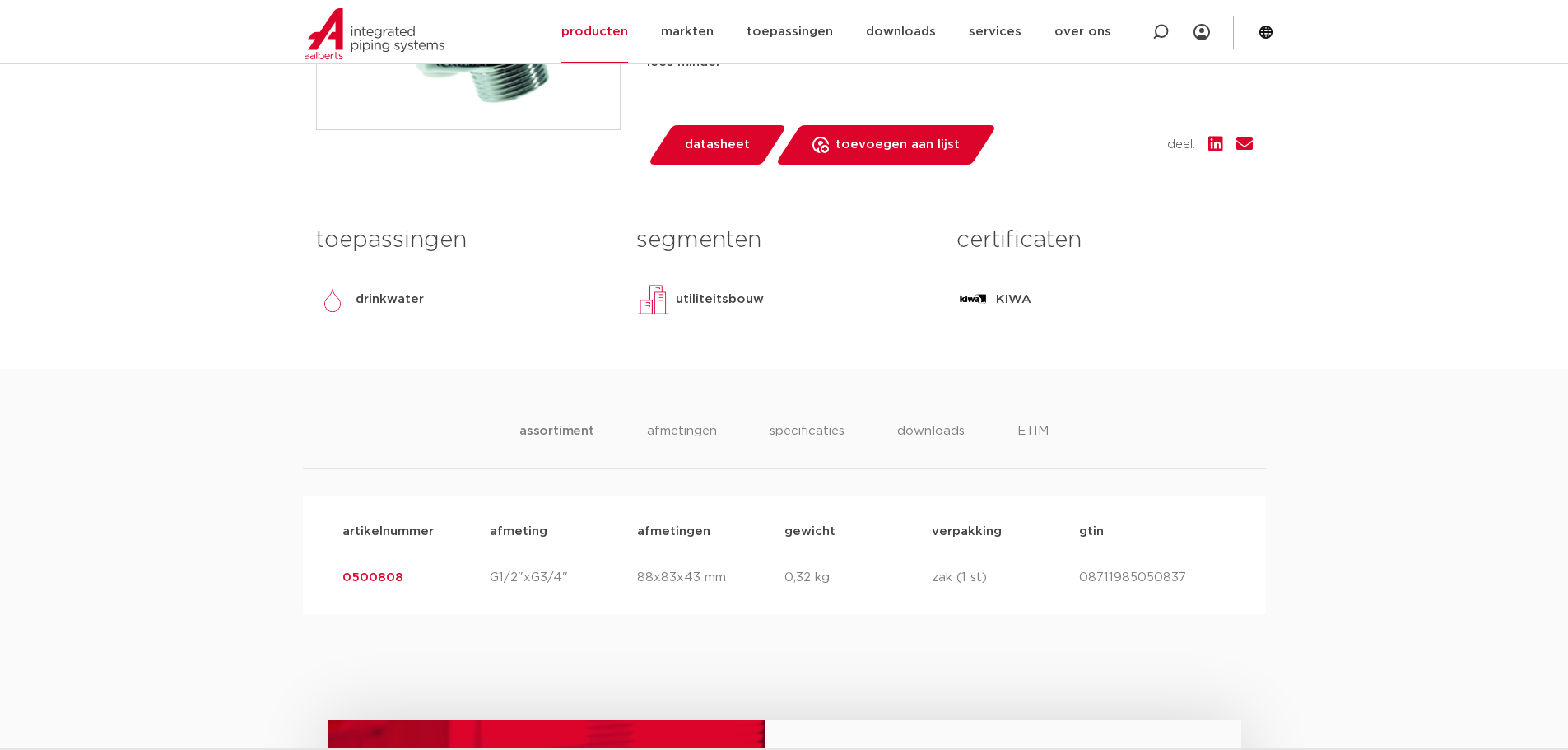
scroll to position [576, 0]
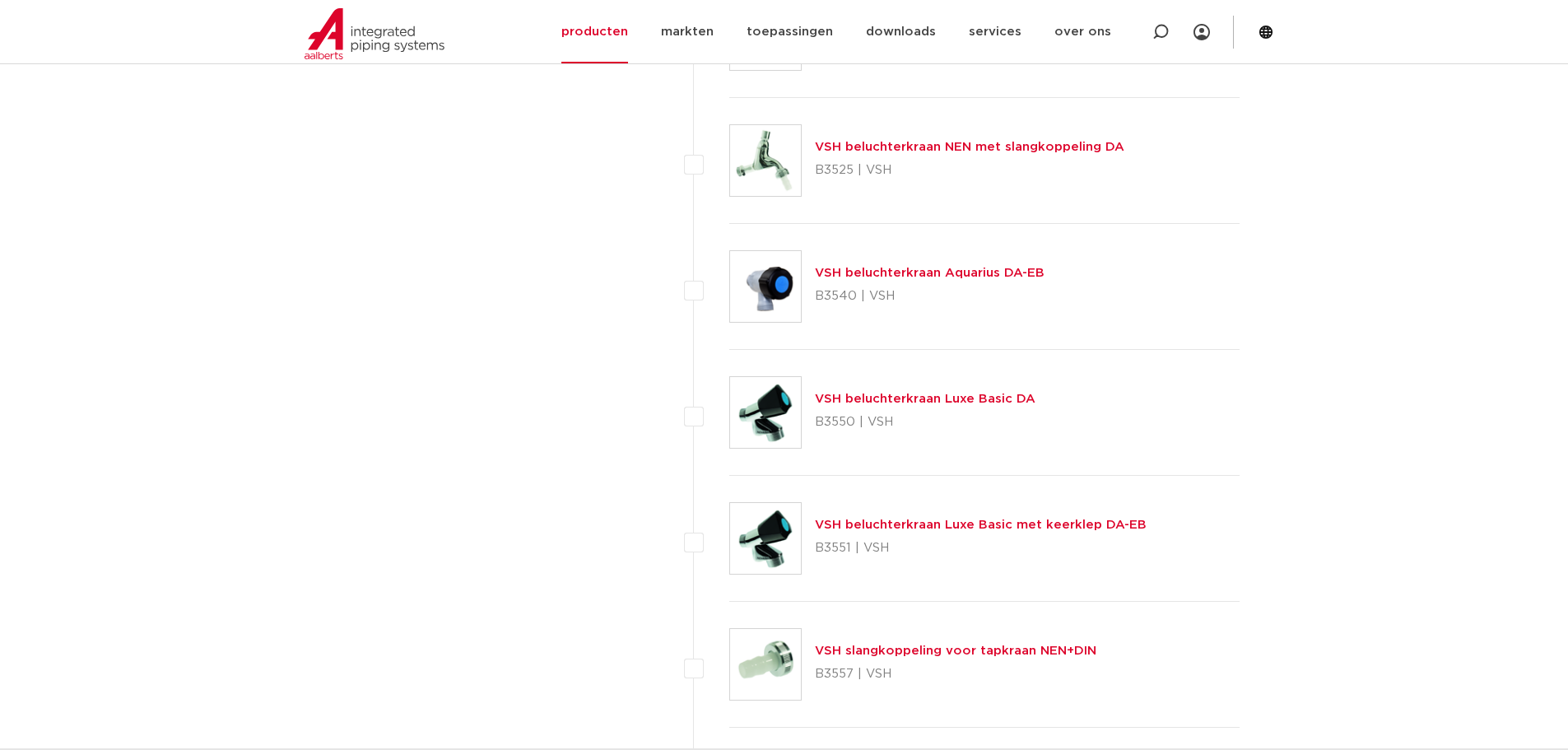
scroll to position [1317, 0]
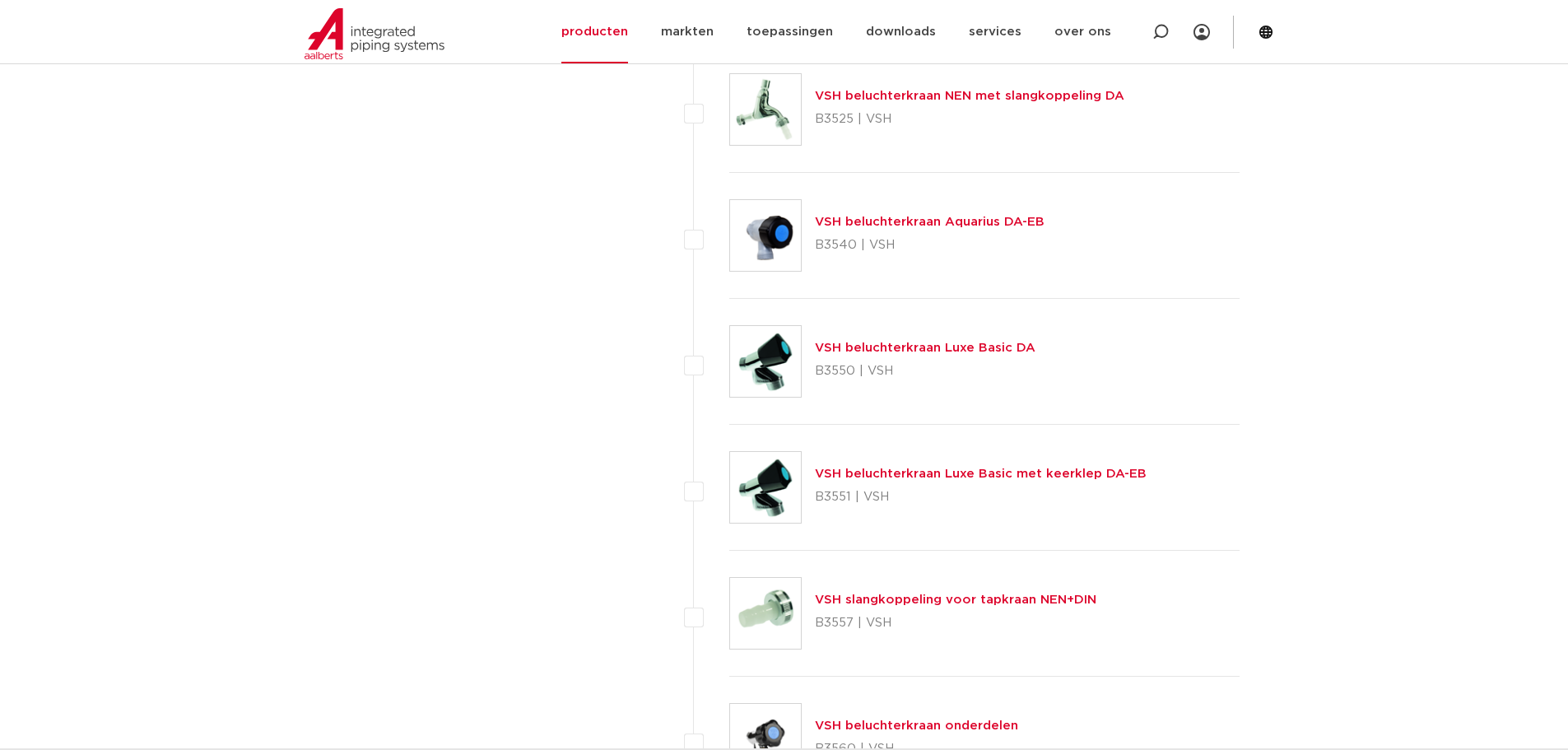
click at [903, 353] on link "VSH beluchterkraan Luxe Basic DA" at bounding box center [925, 347] width 221 height 12
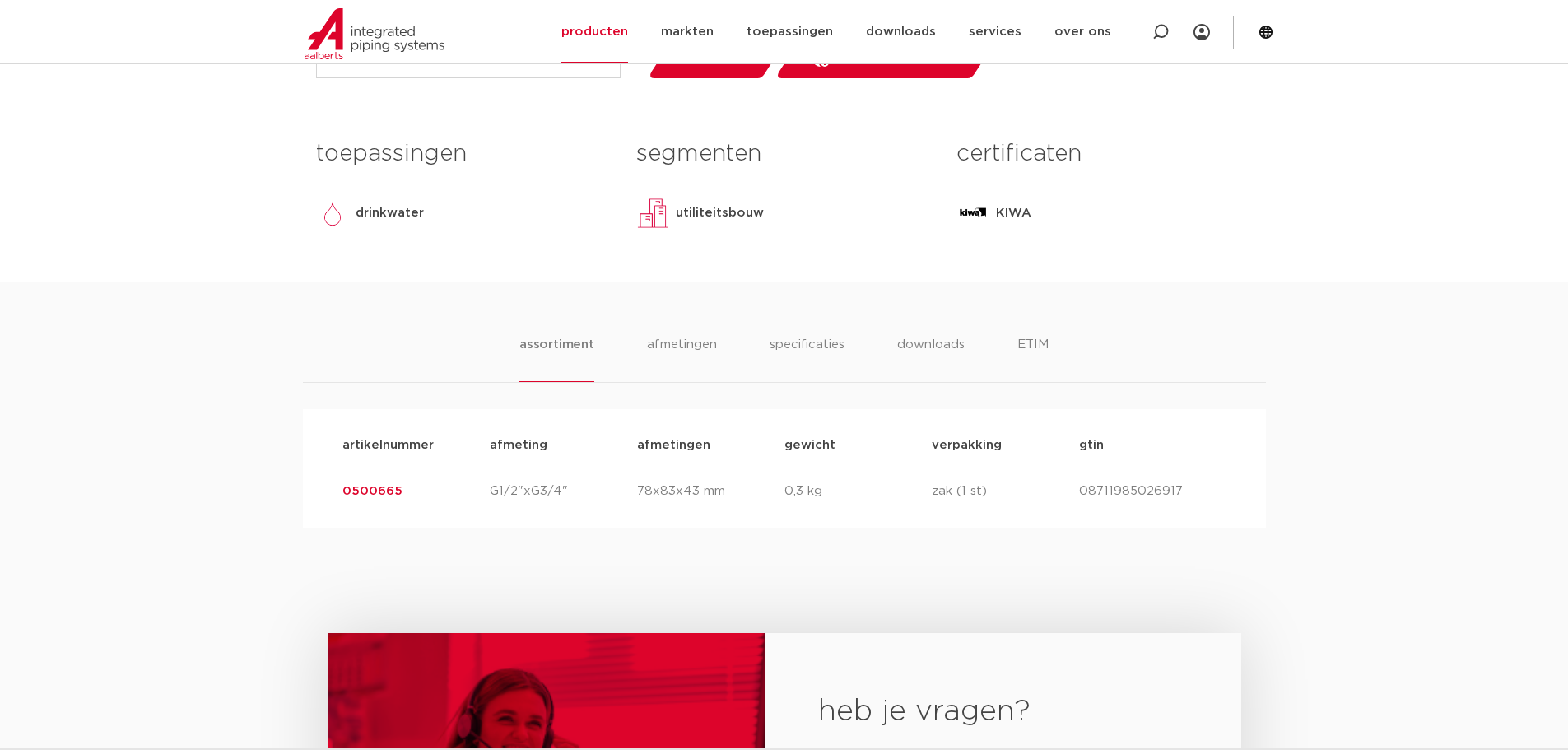
scroll to position [659, 0]
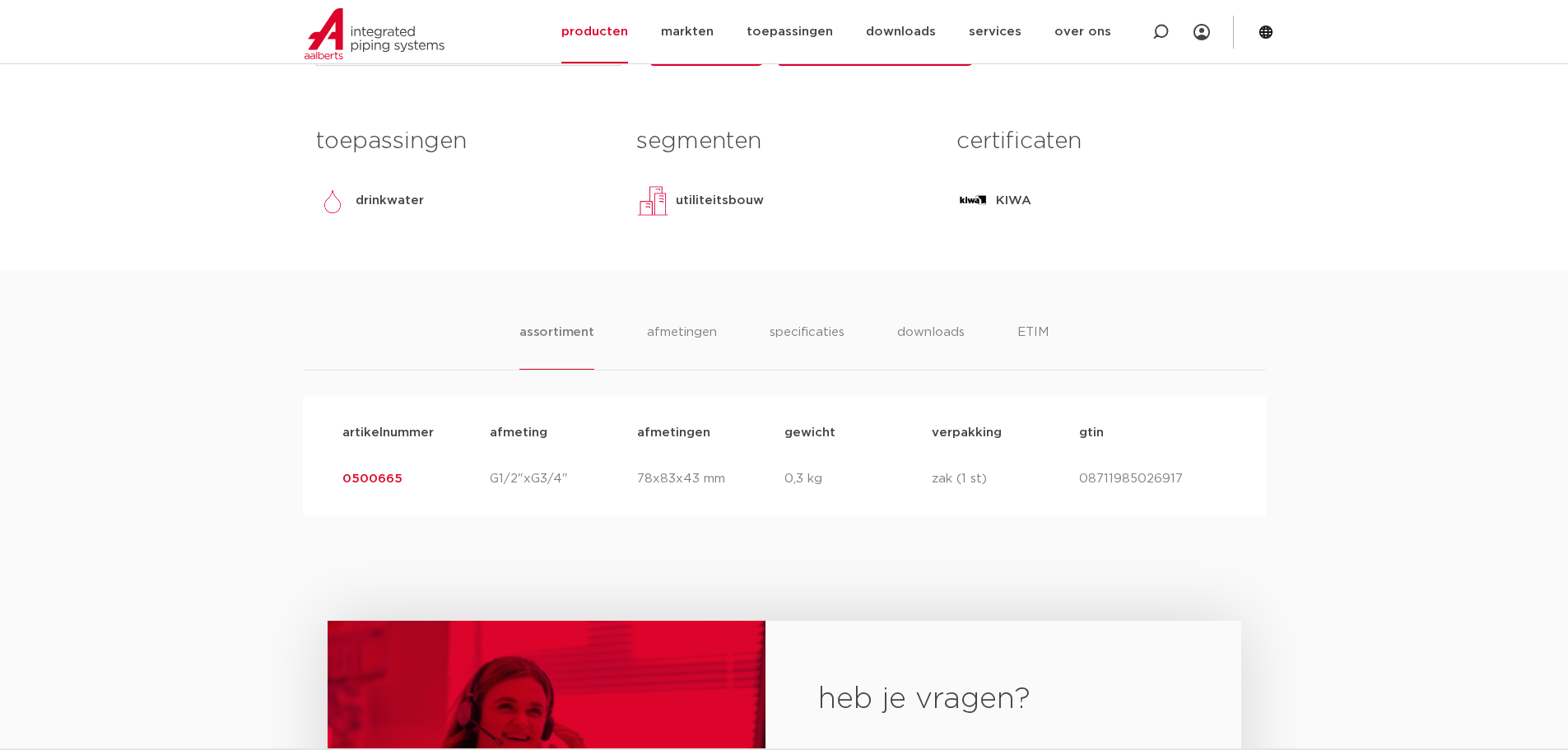
drag, startPoint x: 408, startPoint y: 480, endPoint x: 322, endPoint y: 485, distance: 86.1
click at [322, 485] on div "artikelnummer afmeting [GEOGRAPHIC_DATA] gewicht verpakking gtin artikelnummer …" at bounding box center [784, 455] width 963 height 119
copy link "0500665"
